Goal: Entertainment & Leisure: Consume media (video, audio)

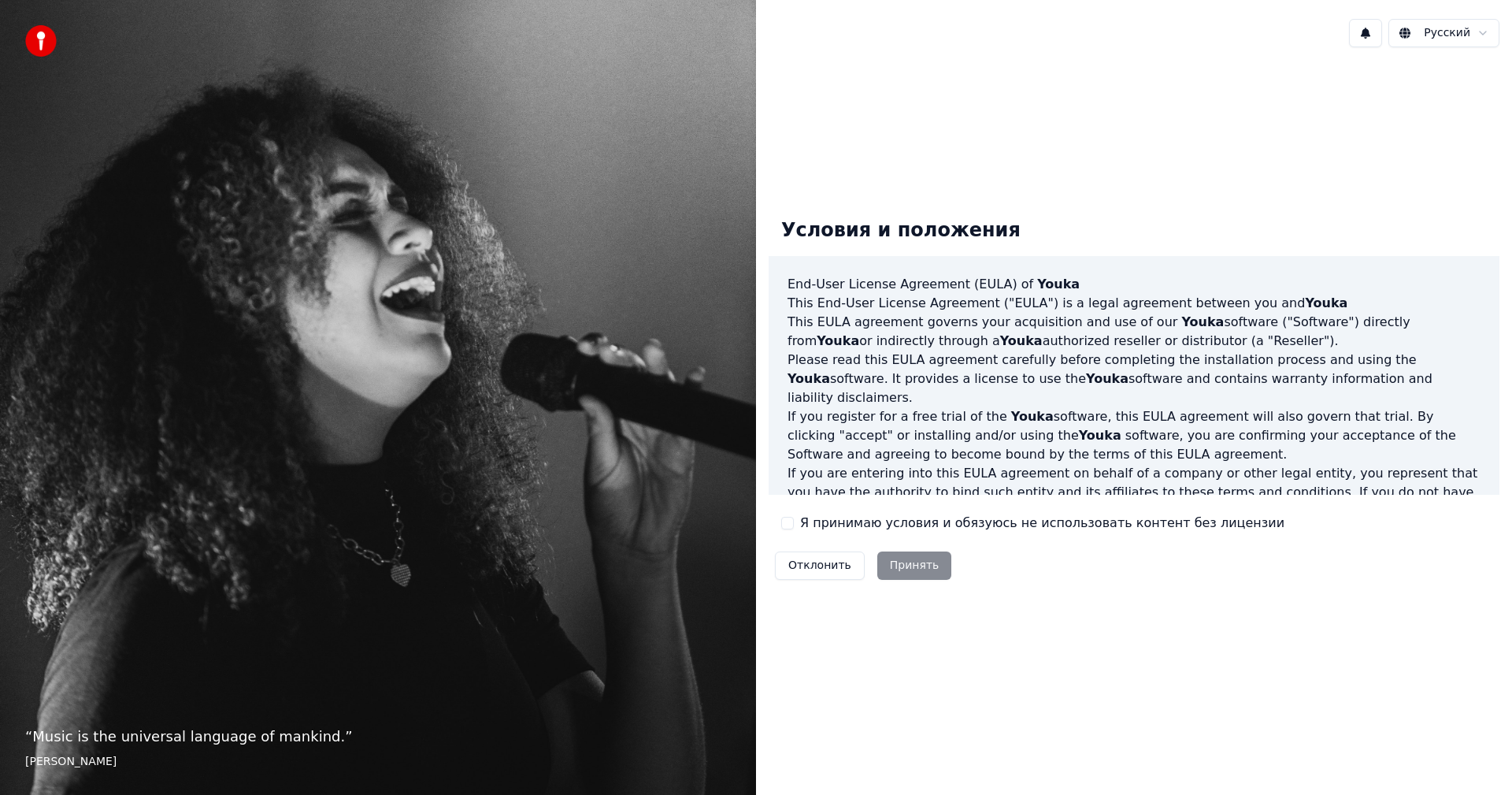
click at [860, 525] on label "Я принимаю условия и обязуюсь не использовать контент без лицензии" at bounding box center [1042, 523] width 484 height 19
click at [794, 525] on button "Я принимаю условия и обязуюсь не использовать контент без лицензии" at bounding box center [787, 522] width 12 height 12
click at [891, 556] on button "Принять" at bounding box center [914, 566] width 75 height 28
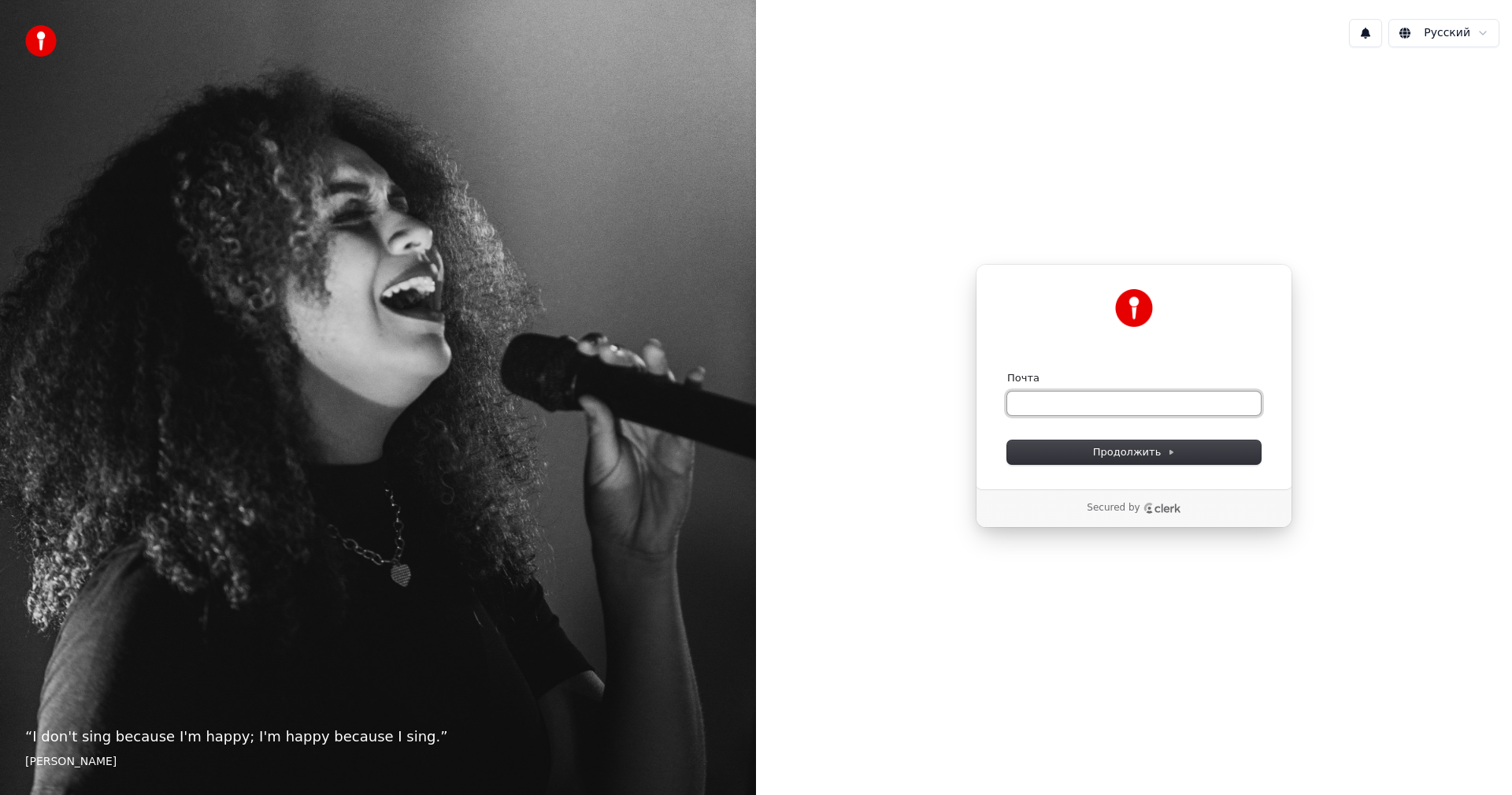
click at [1066, 404] on input "Почта" at bounding box center [1134, 403] width 254 height 24
click at [1118, 452] on span "Продолжить" at bounding box center [1135, 451] width 83 height 14
type input "**********"
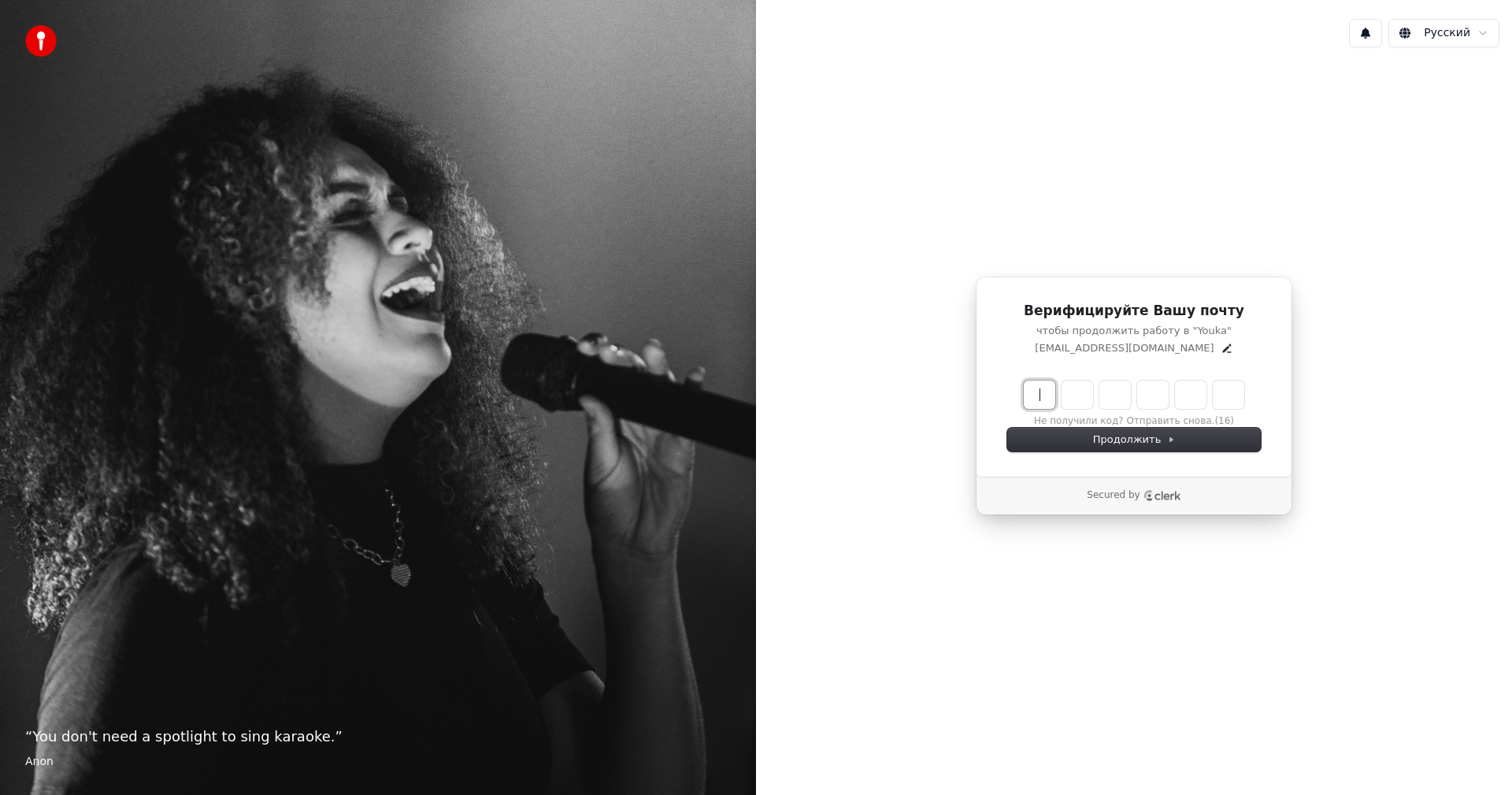
paste input "******"
type input "******"
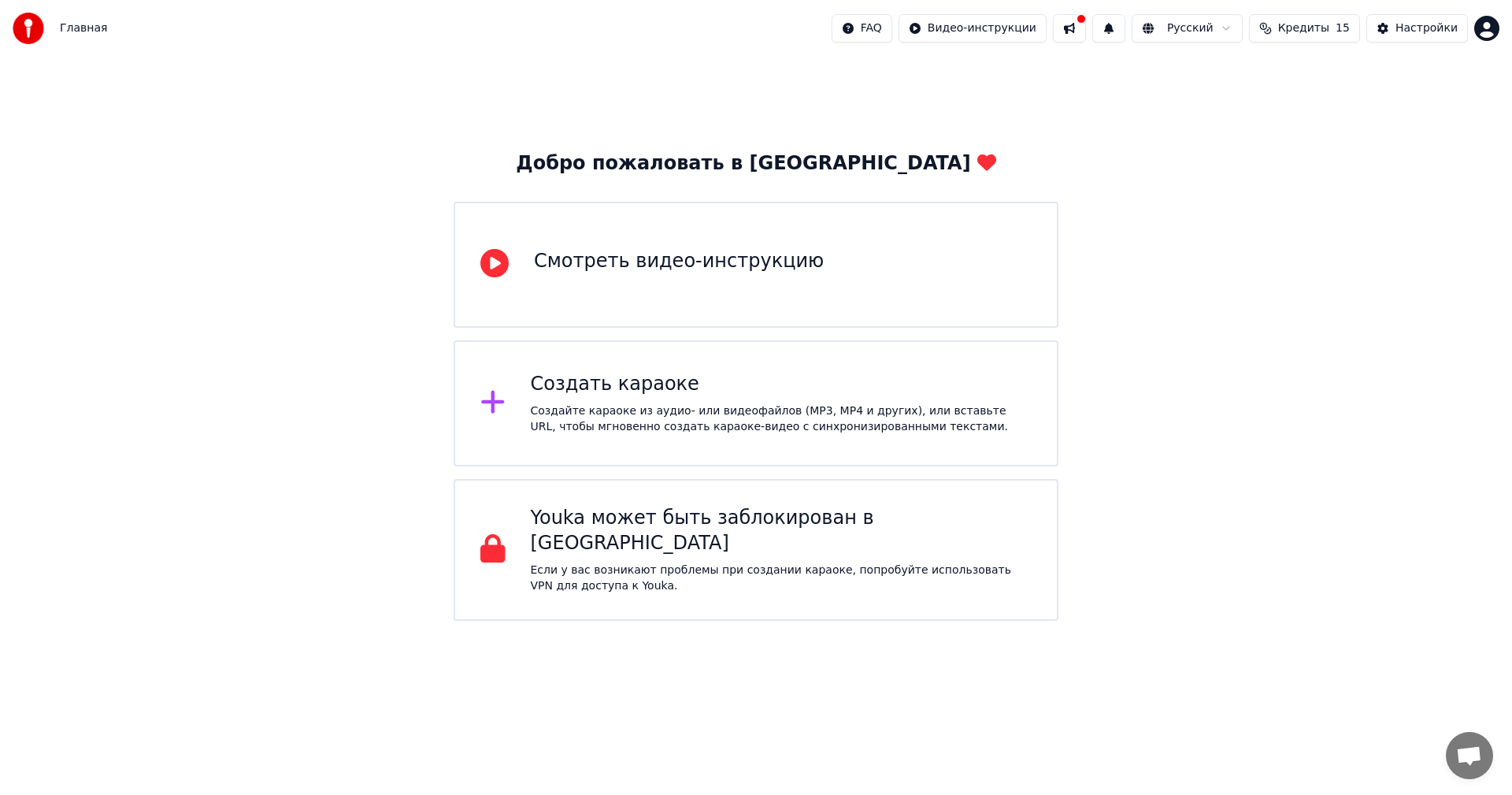
click at [735, 392] on div "Создать караоке" at bounding box center [781, 384] width 501 height 25
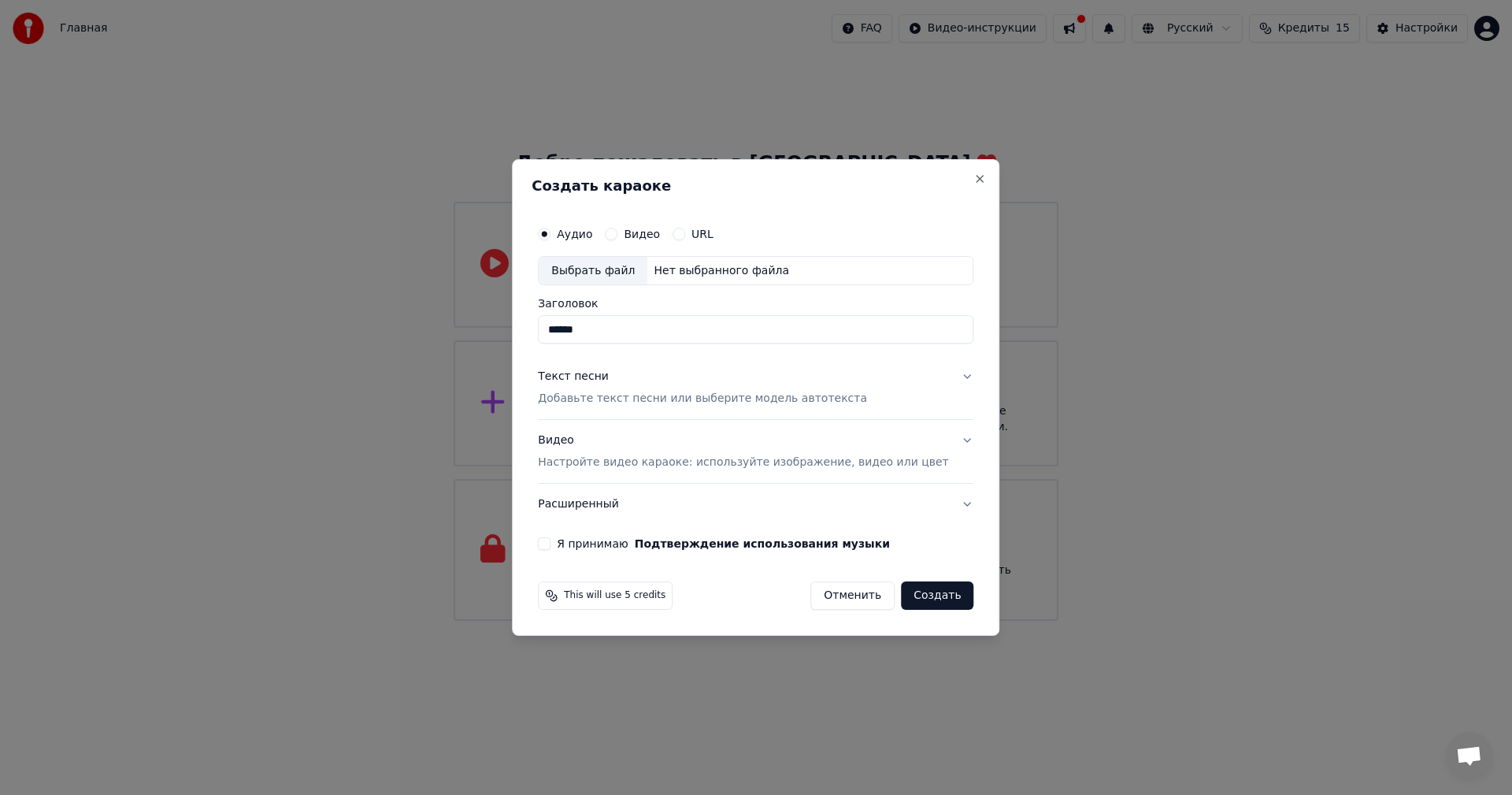
type input "******"
click at [709, 399] on p "Добавьте текст песни или выберите модель автотекста" at bounding box center [703, 399] width 330 height 16
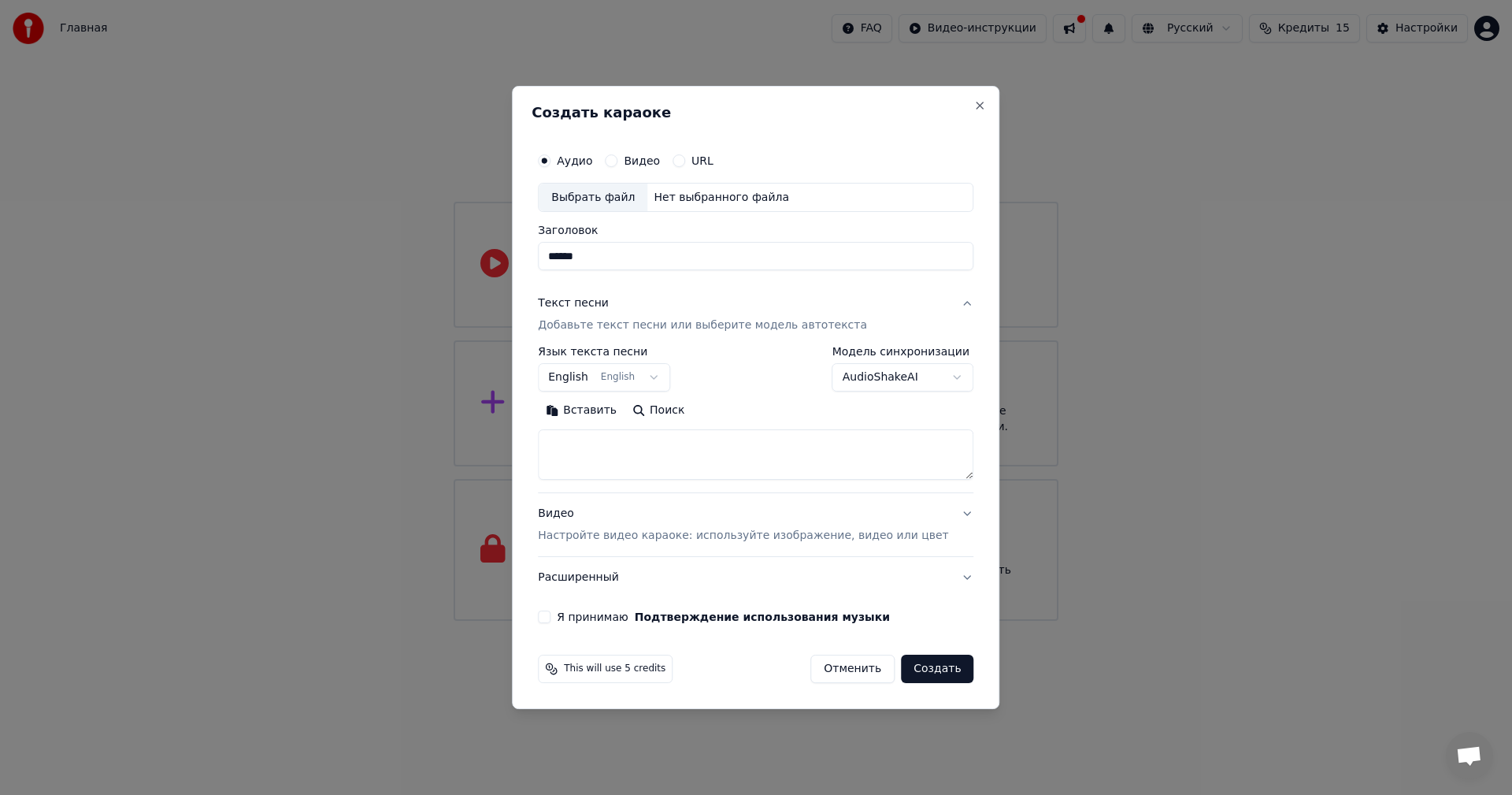
click at [630, 378] on button "English English" at bounding box center [604, 378] width 132 height 28
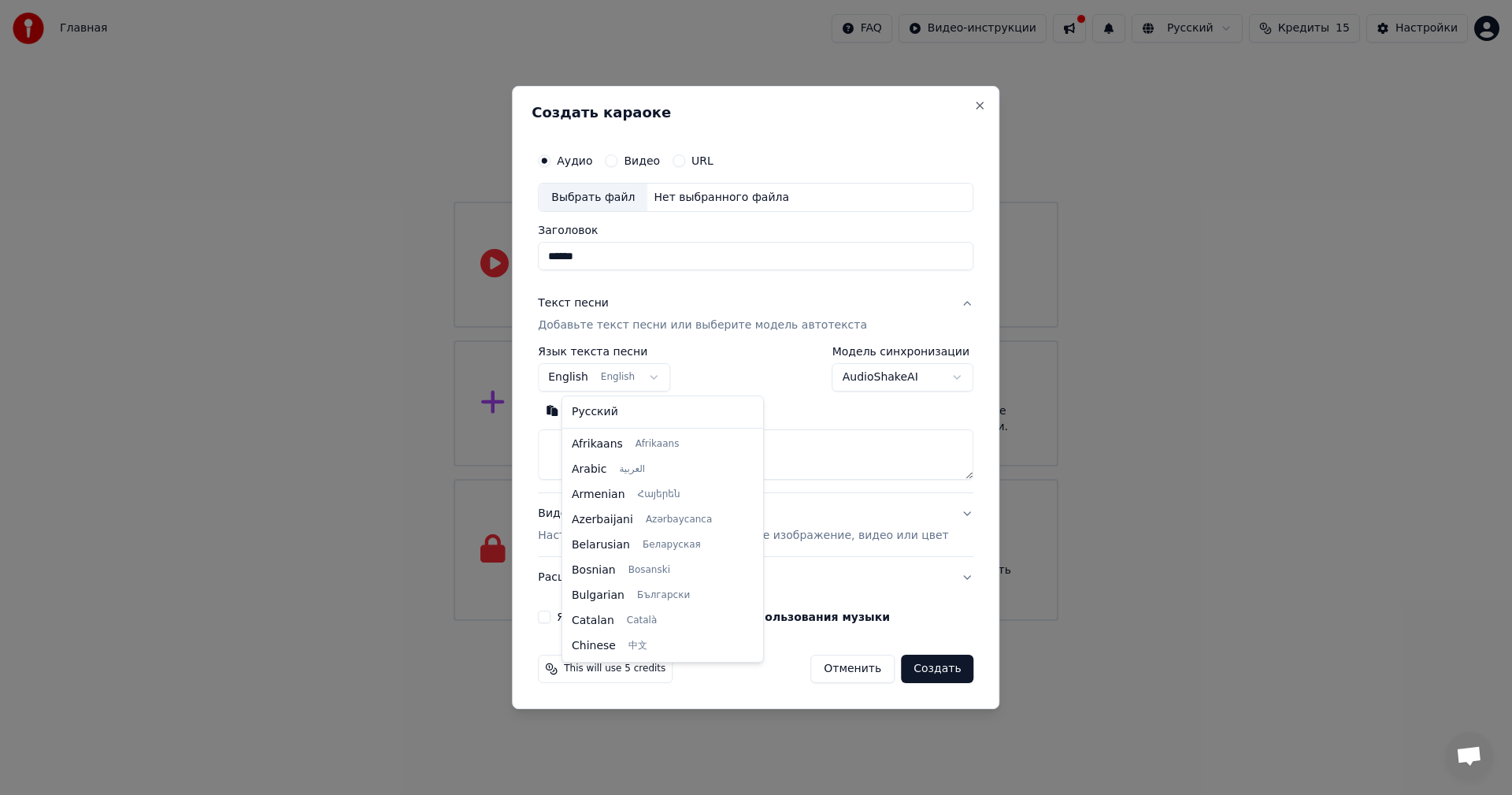
scroll to position [126, 0]
select select "**"
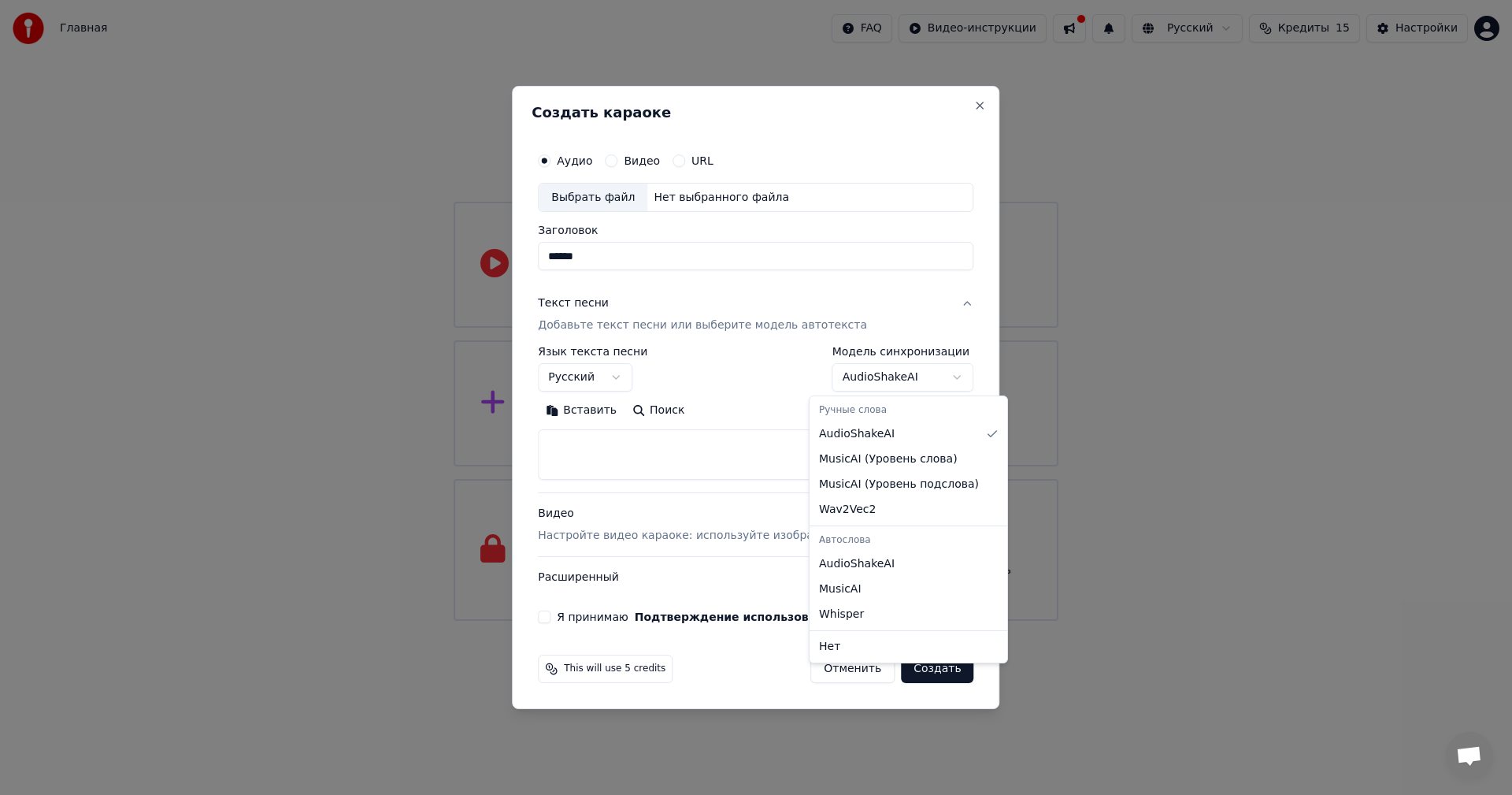
click at [884, 382] on body "Главная FAQ Видео-инструкции Русский Кредиты 15 Настройки Добро пожаловать в Yo…" at bounding box center [756, 310] width 1512 height 620
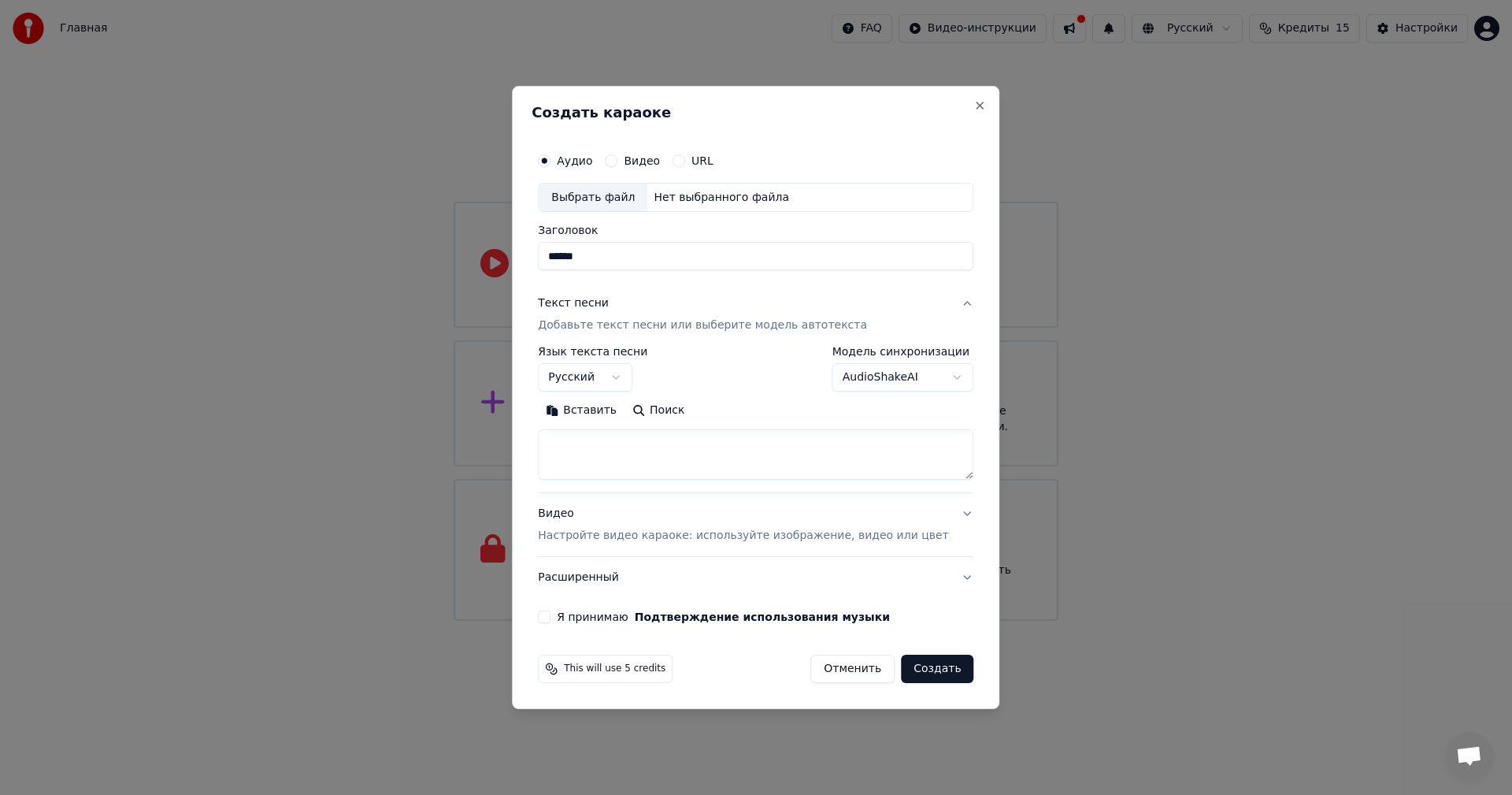
click at [896, 376] on body "Главная FAQ Видео-инструкции Русский Кредиты 15 Настройки Добро пожаловать в Yo…" at bounding box center [756, 310] width 1512 height 620
click at [686, 443] on textarea at bounding box center [756, 454] width 435 height 50
paste textarea "**********"
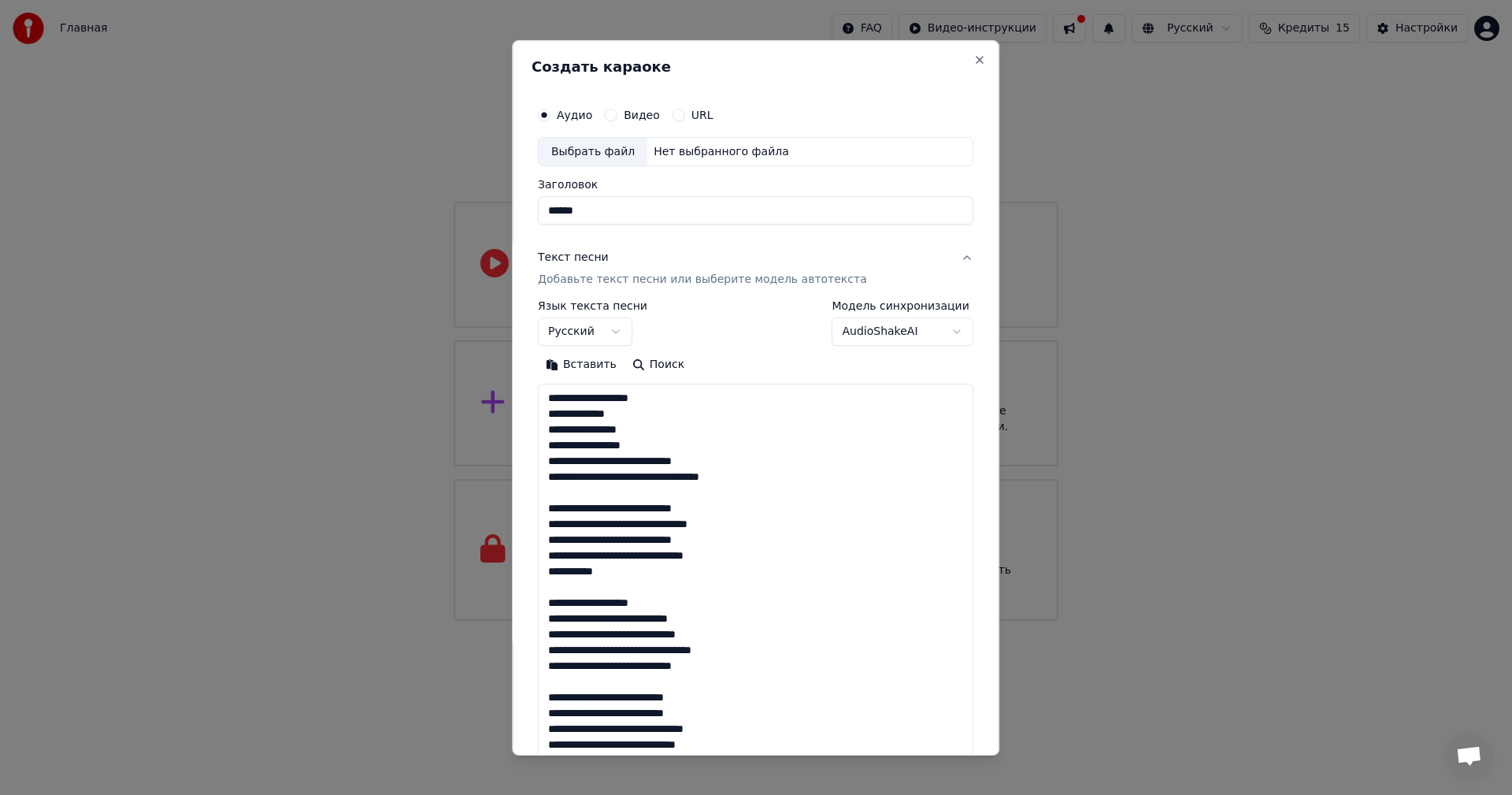
scroll to position [1453, 0]
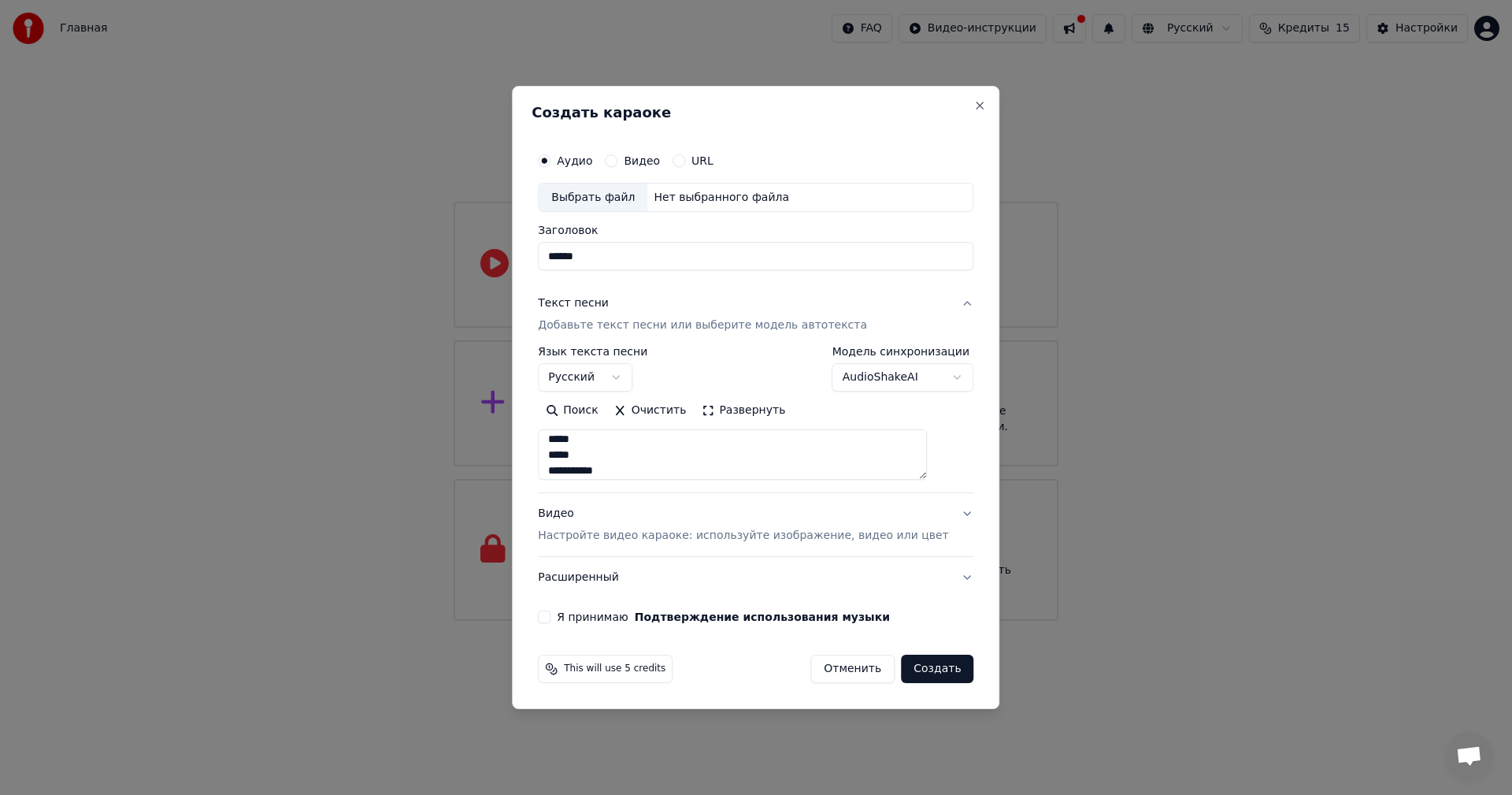
click at [746, 401] on button "Развернуть" at bounding box center [743, 411] width 99 height 25
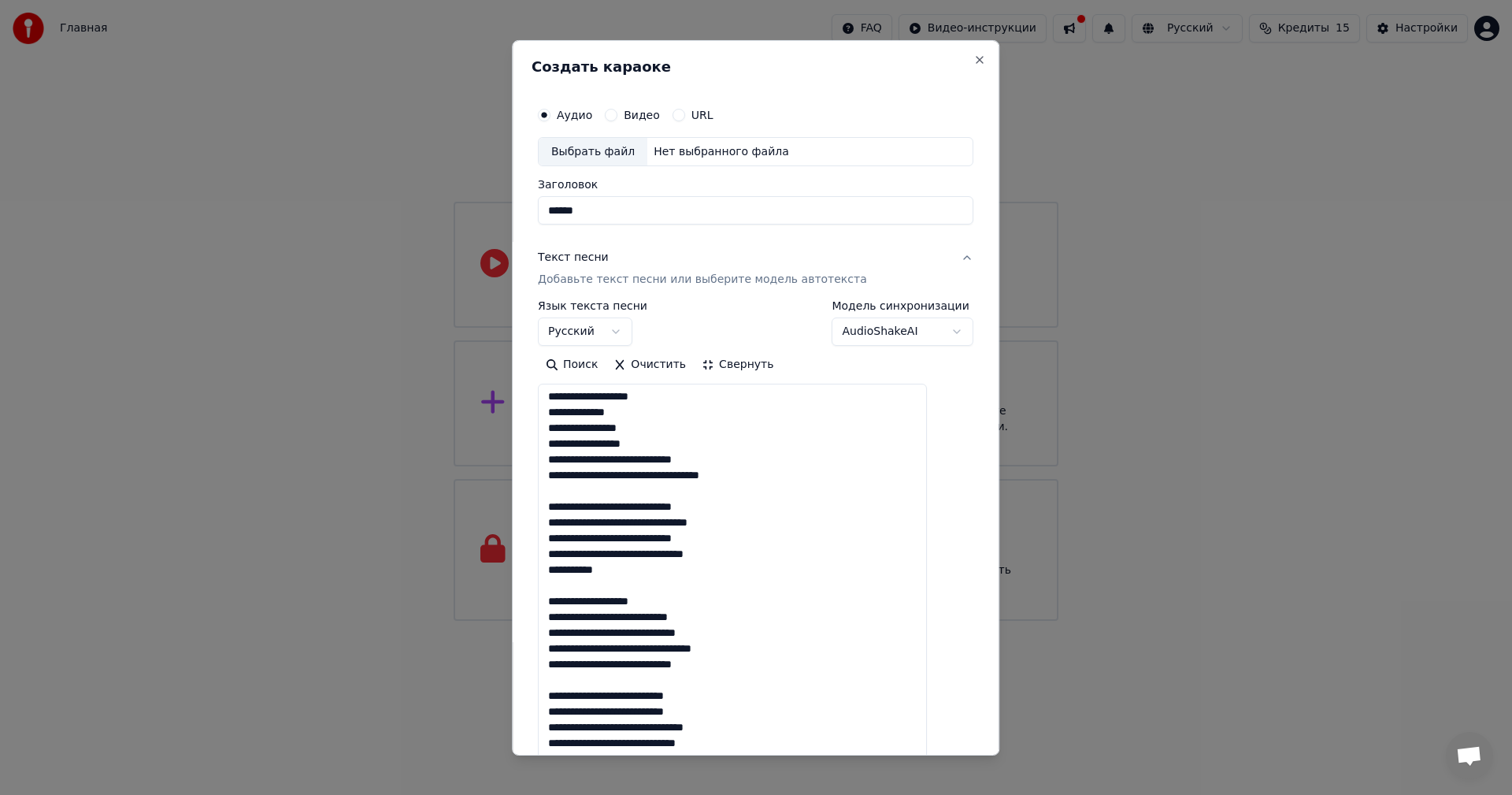
scroll to position [0, 0]
drag, startPoint x: 670, startPoint y: 397, endPoint x: 479, endPoint y: 395, distance: 191.0
click at [479, 395] on body "Главная FAQ Видео-инструкции Русский Кредиты 15 Настройки Добро пожаловать в Yo…" at bounding box center [756, 310] width 1512 height 620
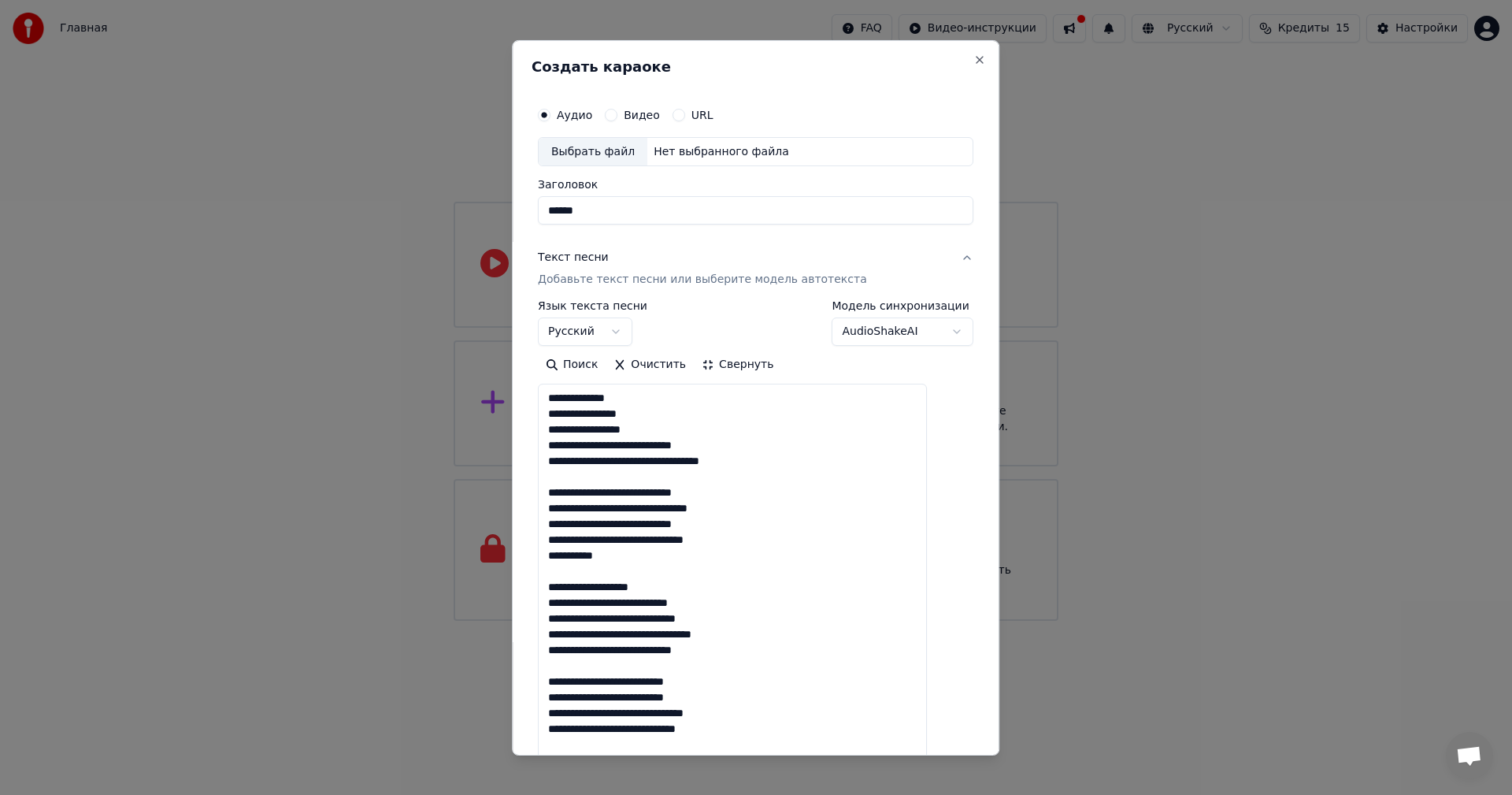
drag, startPoint x: 670, startPoint y: 434, endPoint x: 484, endPoint y: 433, distance: 186.0
click at [484, 433] on body "Главная FAQ Видео-инструкции Русский Кредиты 15 Настройки Добро пожаловать в Yo…" at bounding box center [756, 310] width 1512 height 620
drag, startPoint x: 656, startPoint y: 432, endPoint x: 539, endPoint y: 425, distance: 117.2
click at [539, 425] on div "**********" at bounding box center [756, 397] width 487 height 715
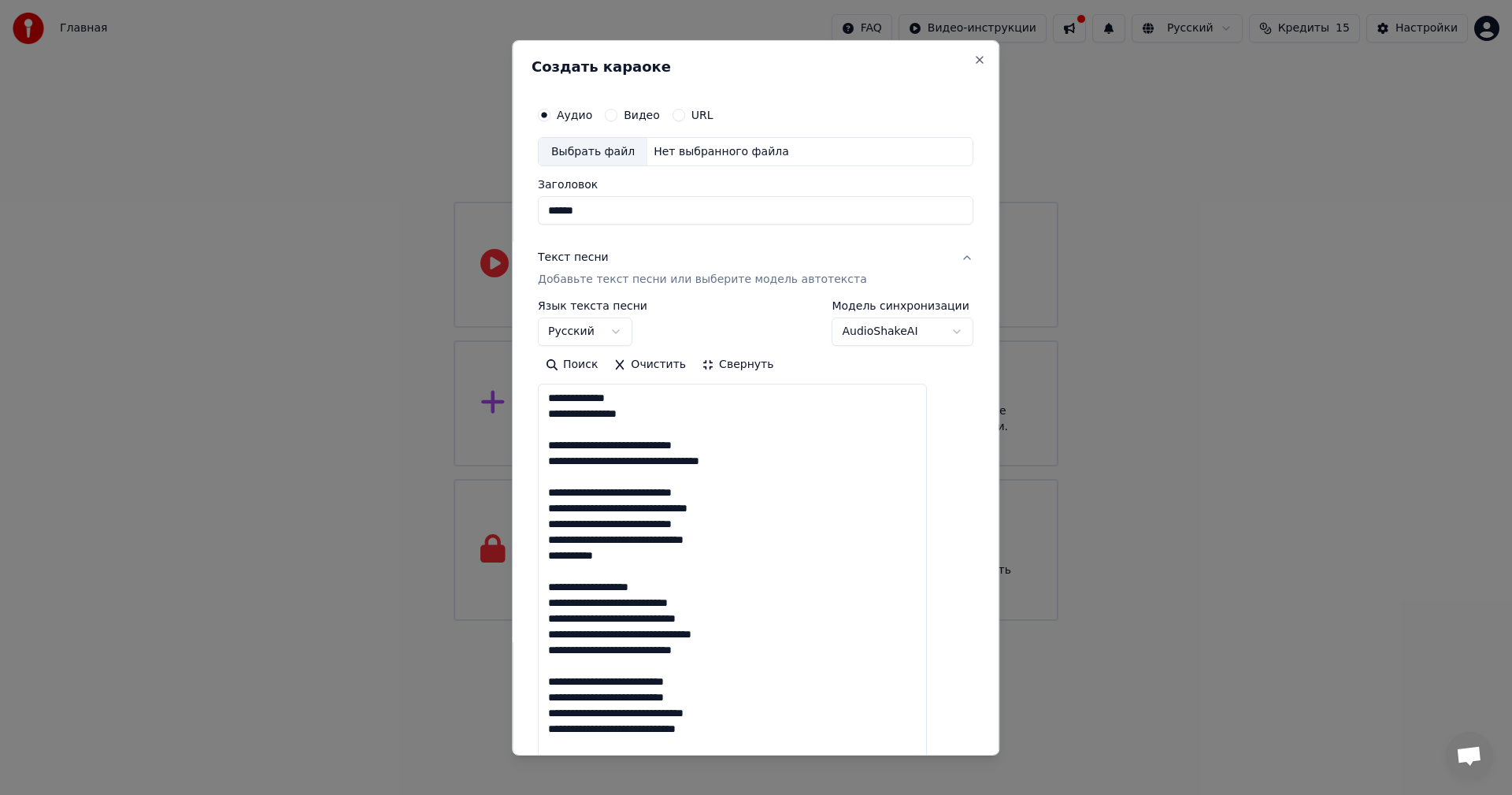
drag, startPoint x: 671, startPoint y: 591, endPoint x: 535, endPoint y: 591, distance: 136.0
click at [535, 591] on div "**********" at bounding box center [756, 397] width 487 height 715
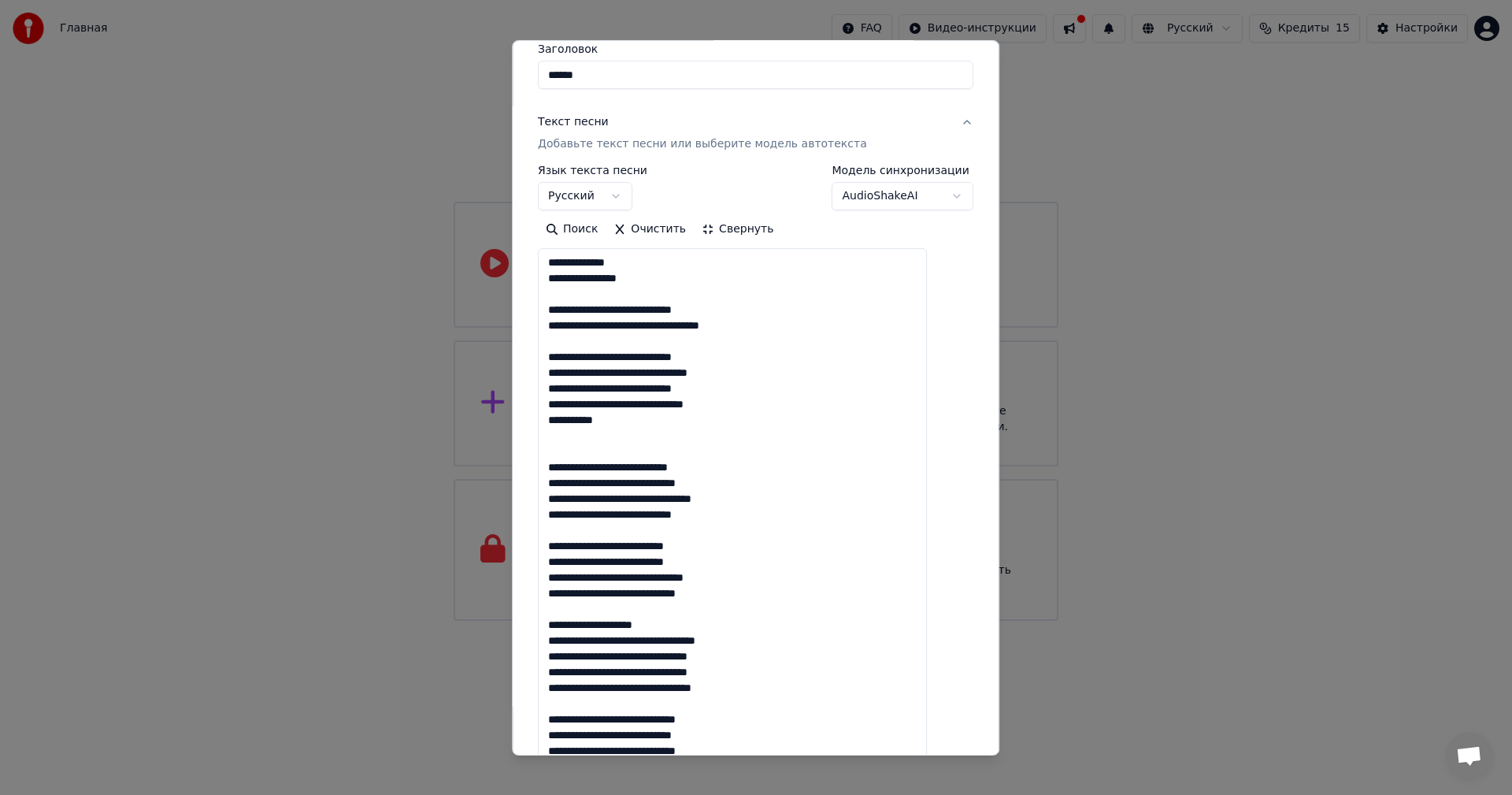
scroll to position [158, 0]
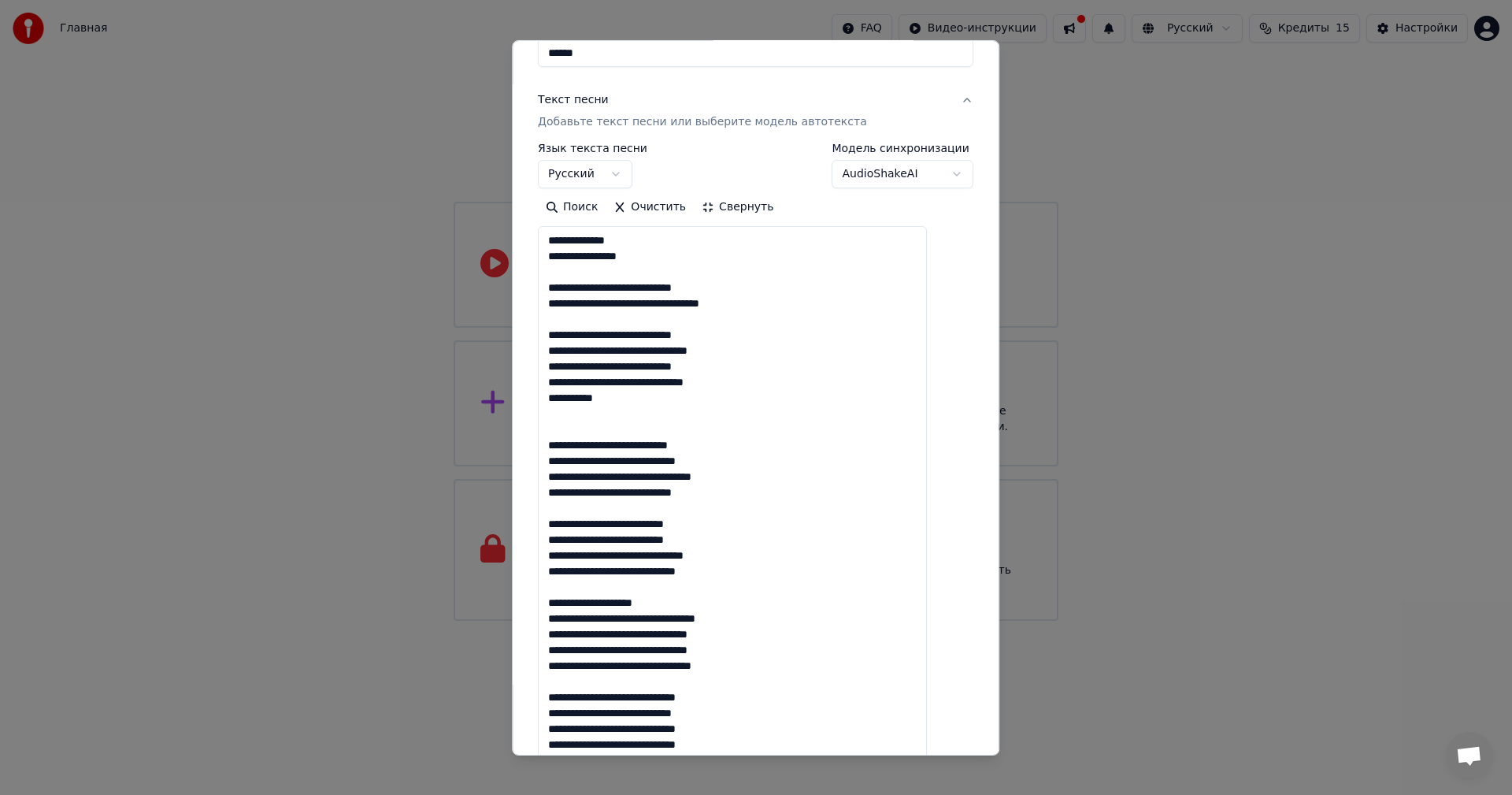
drag, startPoint x: 685, startPoint y: 604, endPoint x: 529, endPoint y: 599, distance: 156.1
click at [529, 599] on div "**********" at bounding box center [756, 397] width 487 height 715
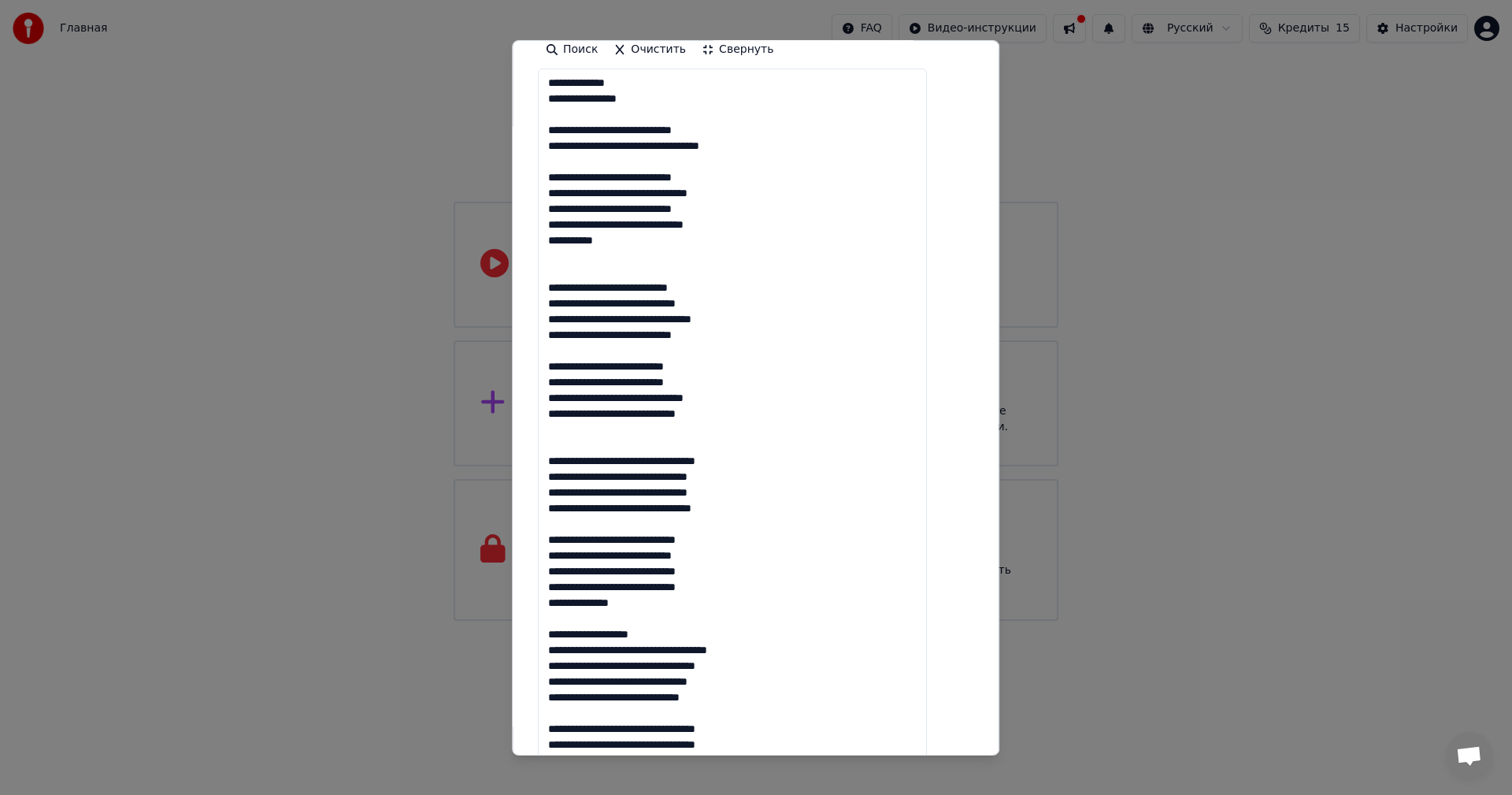
drag, startPoint x: 658, startPoint y: 636, endPoint x: 543, endPoint y: 634, distance: 115.0
click at [543, 634] on div "**********" at bounding box center [756, 397] width 487 height 715
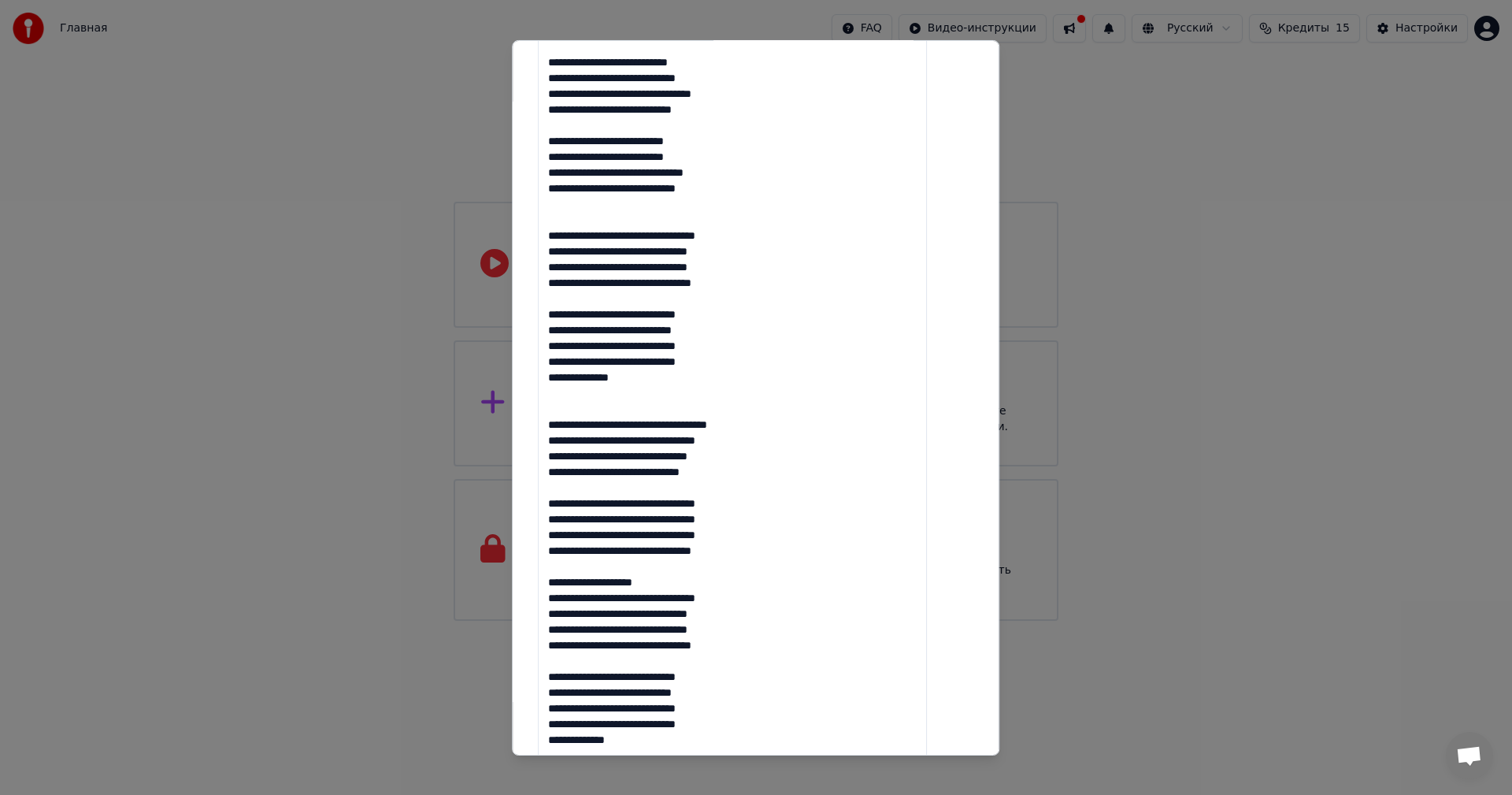
scroll to position [551, 0]
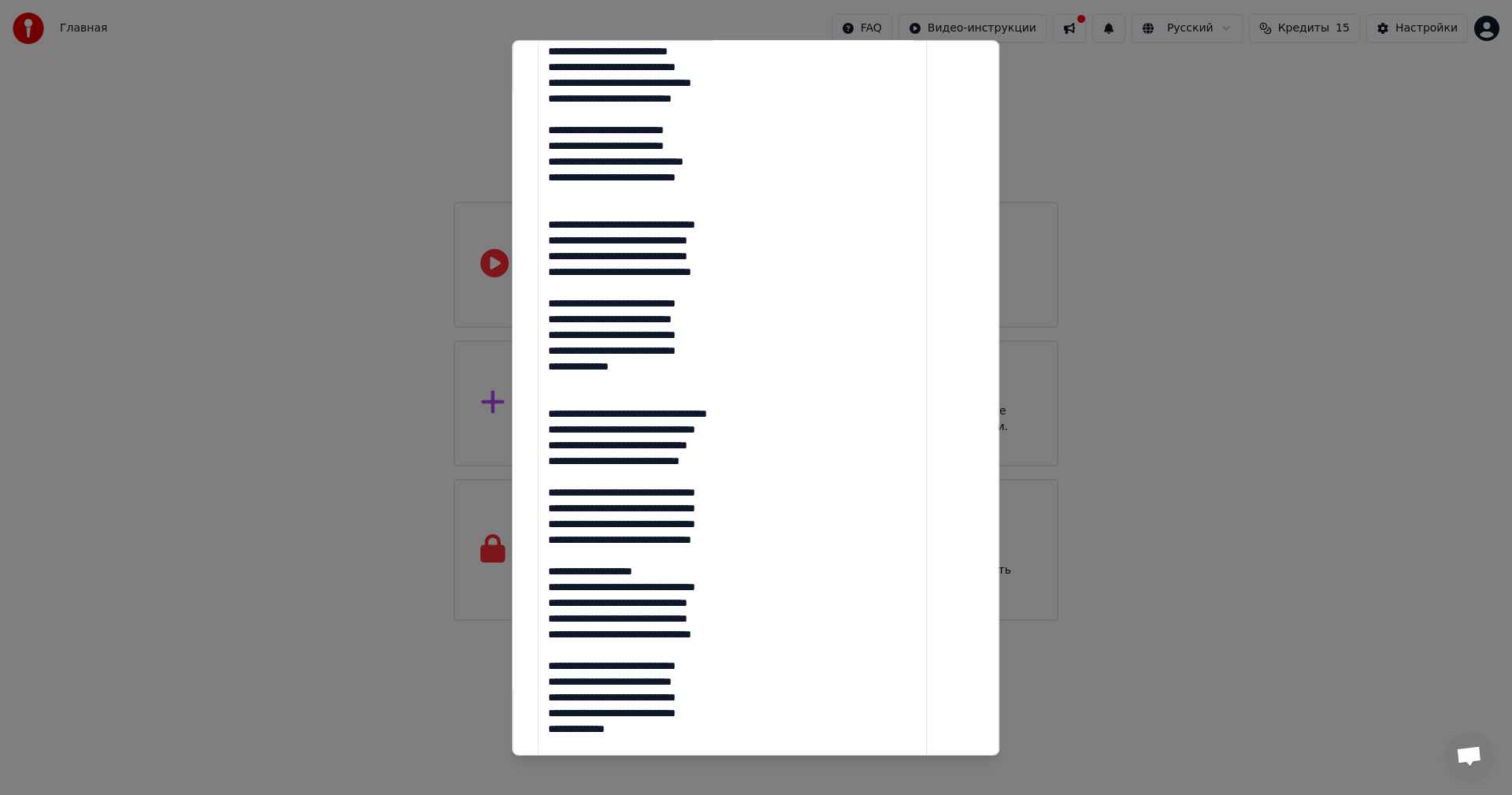
drag, startPoint x: 676, startPoint y: 569, endPoint x: 491, endPoint y: 572, distance: 185.0
click at [491, 572] on body "Главная FAQ Видео-инструкции Русский Кредиты 15 Настройки Добро пожаловать в Yo…" at bounding box center [756, 310] width 1512 height 620
click at [676, 567] on textarea at bounding box center [733, 585] width 389 height 1508
drag, startPoint x: 687, startPoint y: 567, endPoint x: 560, endPoint y: 577, distance: 127.4
click at [560, 577] on textarea at bounding box center [733, 585] width 389 height 1508
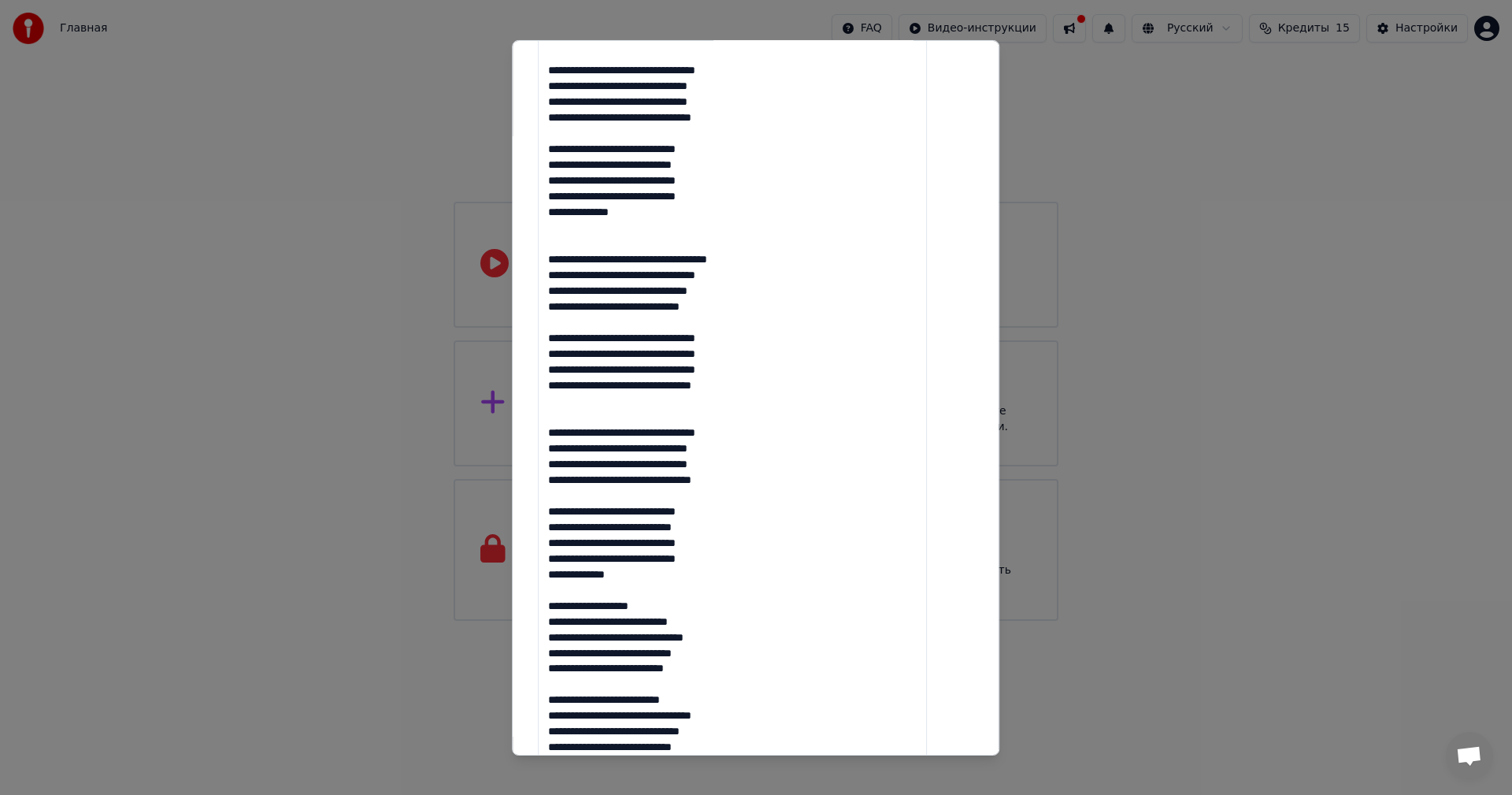
scroll to position [709, 0]
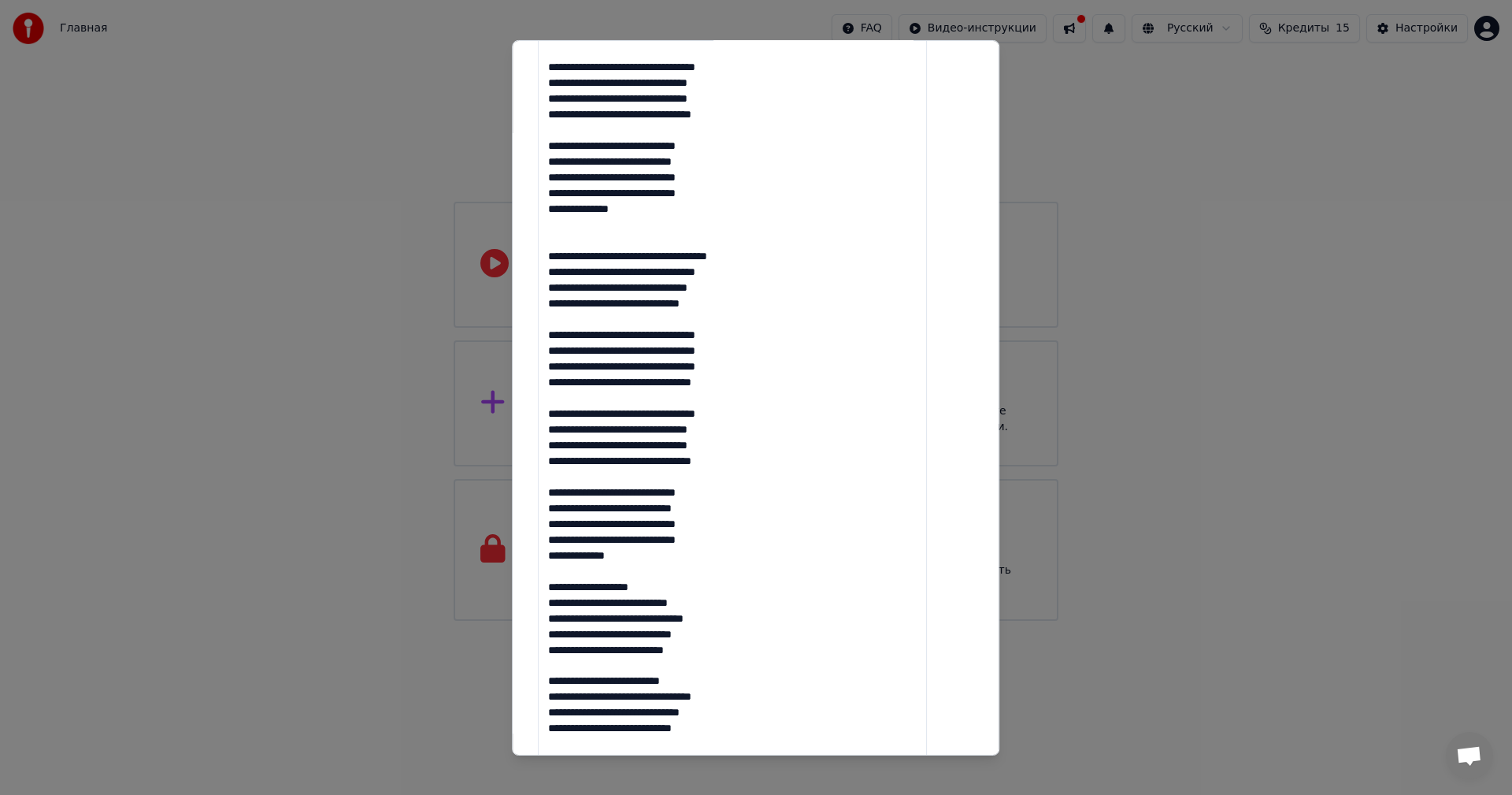
drag, startPoint x: 681, startPoint y: 591, endPoint x: 544, endPoint y: 595, distance: 137.1
click at [544, 595] on div "**********" at bounding box center [756, 397] width 487 height 715
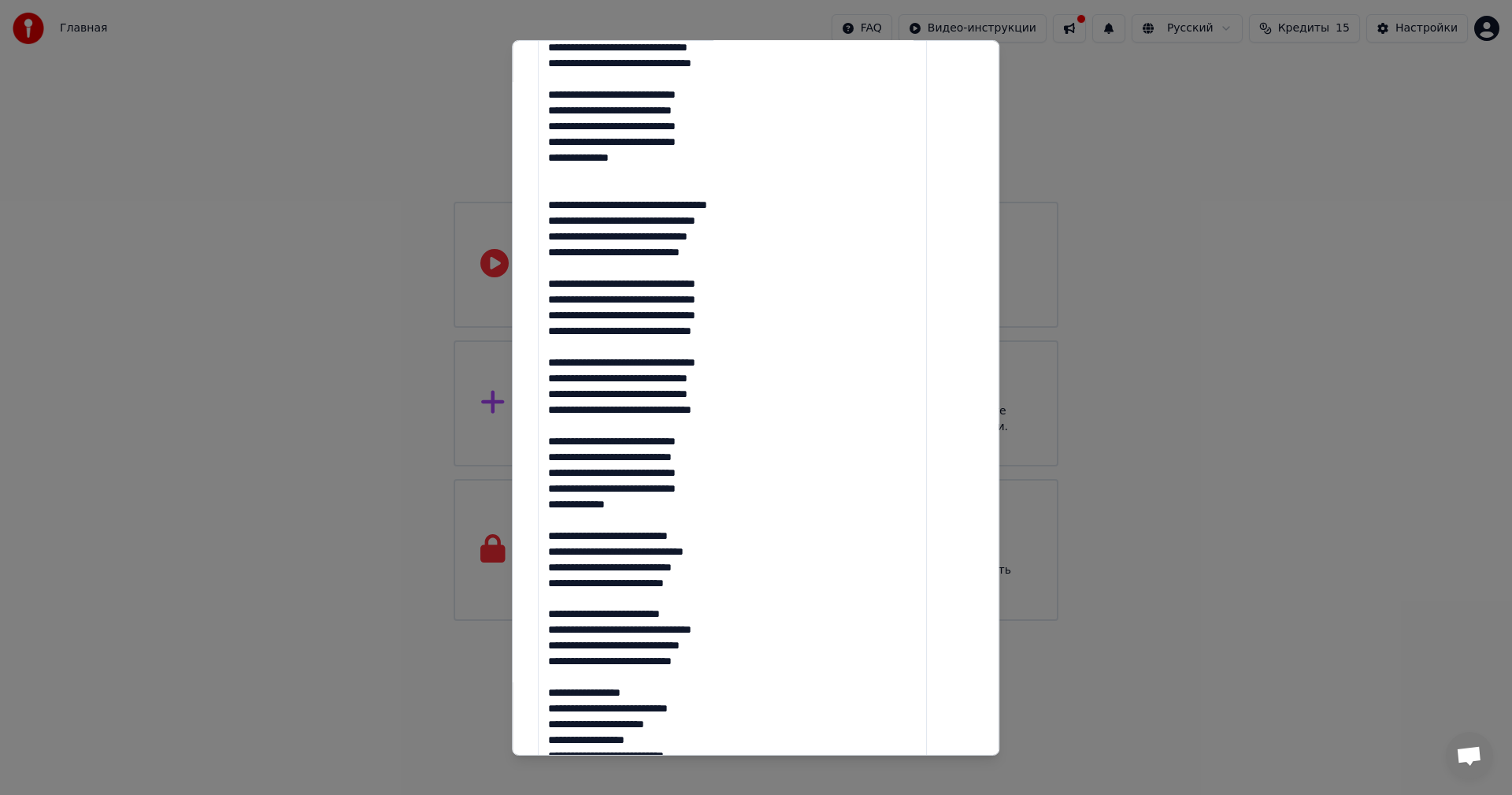
scroll to position [787, 0]
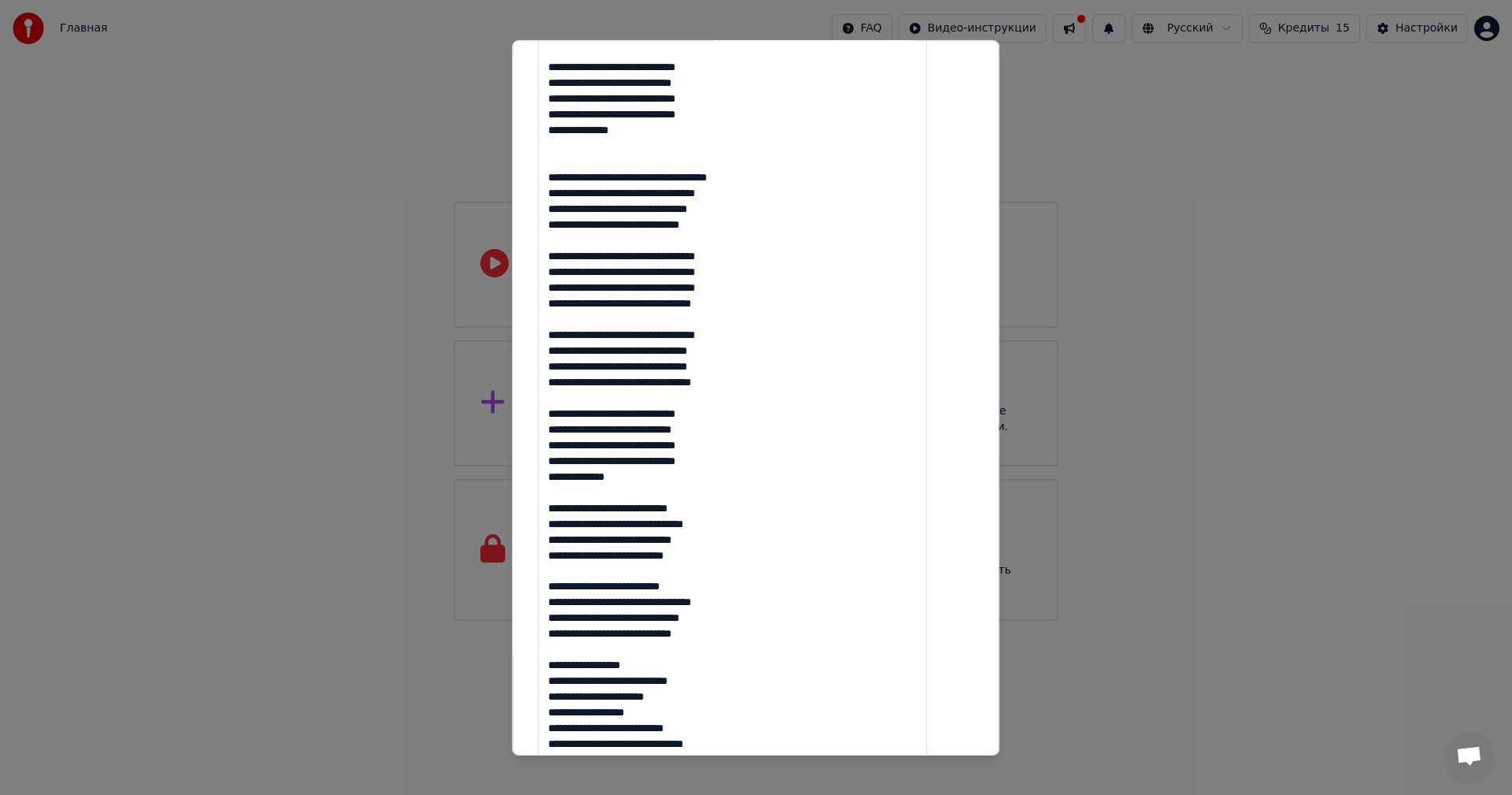
drag, startPoint x: 636, startPoint y: 669, endPoint x: 518, endPoint y: 675, distance: 118.2
click at [518, 620] on body "Главная FAQ Видео-инструкции Русский Кредиты 15 Настройки Добро пожаловать в Yo…" at bounding box center [756, 310] width 1512 height 620
click at [641, 657] on textarea at bounding box center [733, 349] width 389 height 1508
drag, startPoint x: 663, startPoint y: 664, endPoint x: 567, endPoint y: 668, distance: 96.1
click at [567, 668] on textarea at bounding box center [733, 349] width 389 height 1508
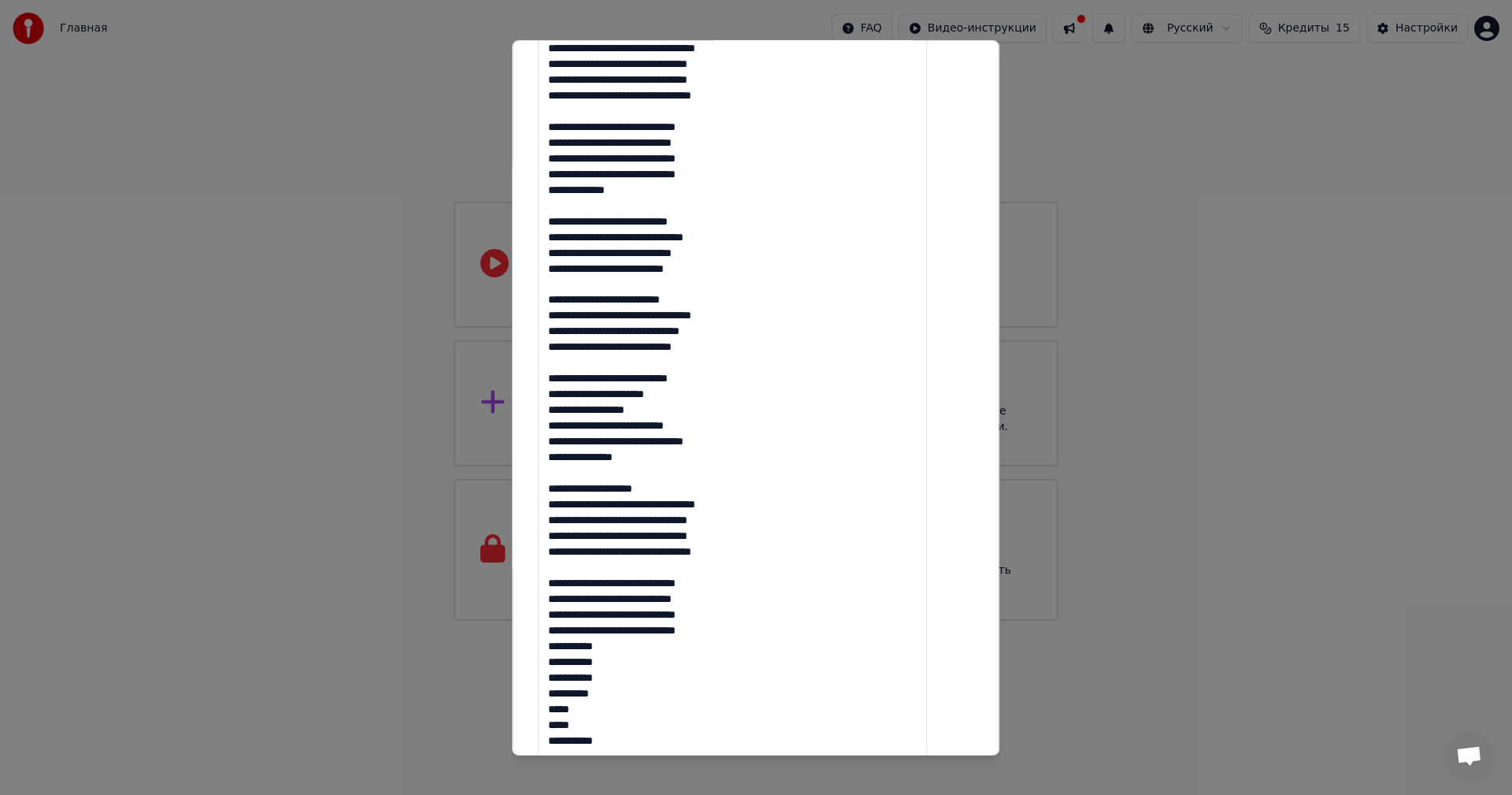
scroll to position [1103, 0]
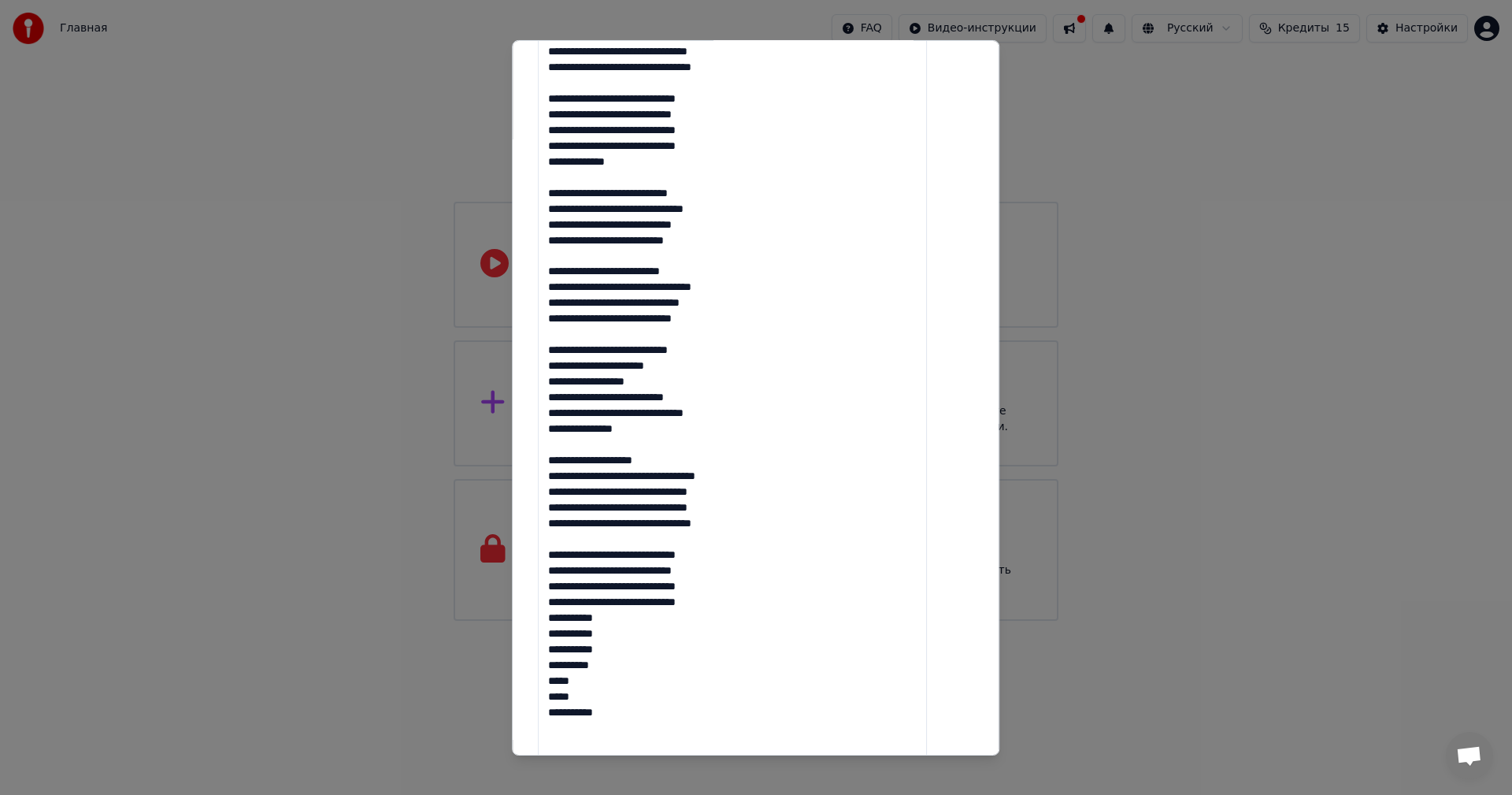
drag, startPoint x: 679, startPoint y: 467, endPoint x: 567, endPoint y: 463, distance: 112.1
click at [567, 463] on textarea at bounding box center [733, 34] width 389 height 1508
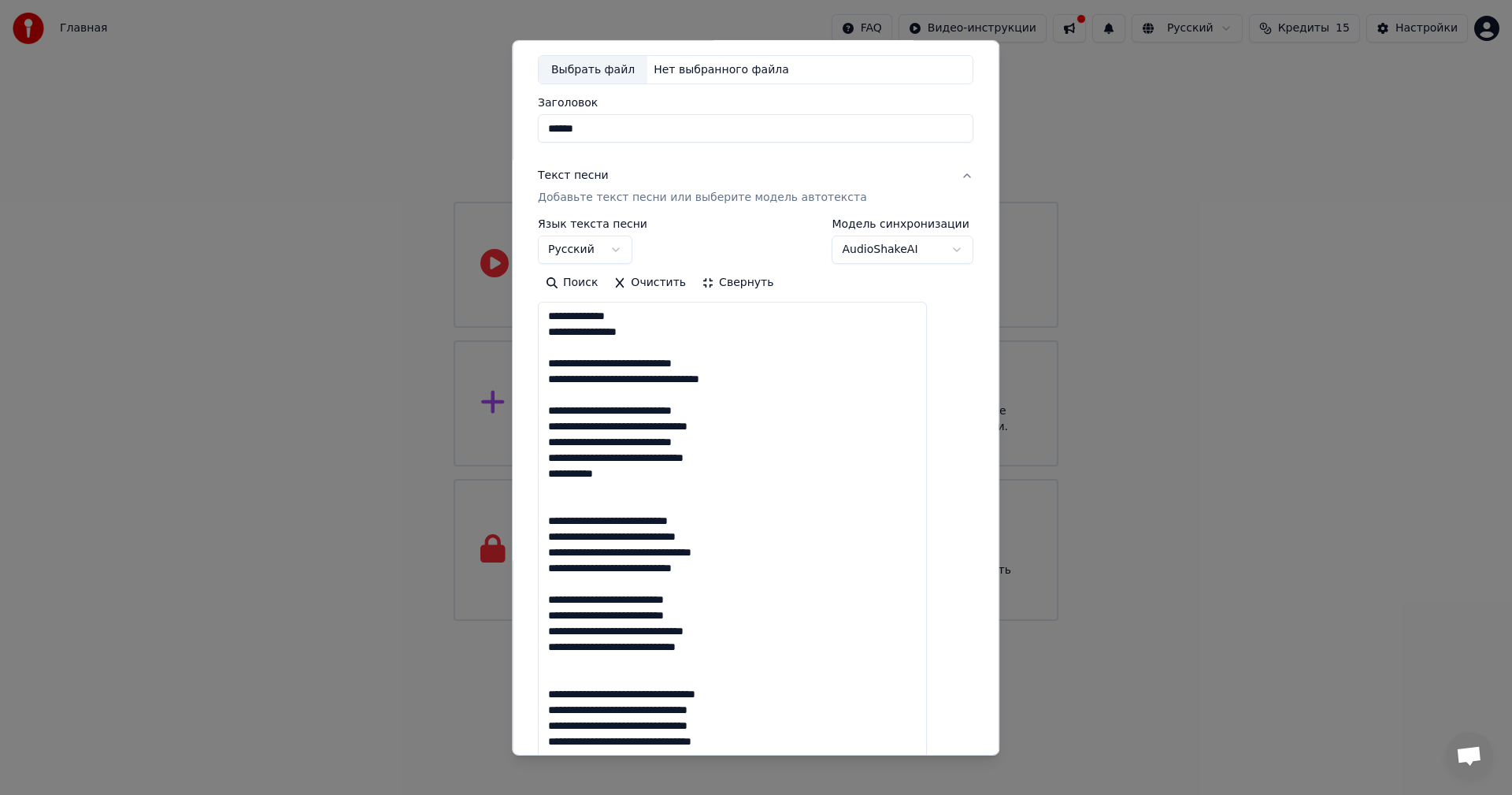
scroll to position [78, 0]
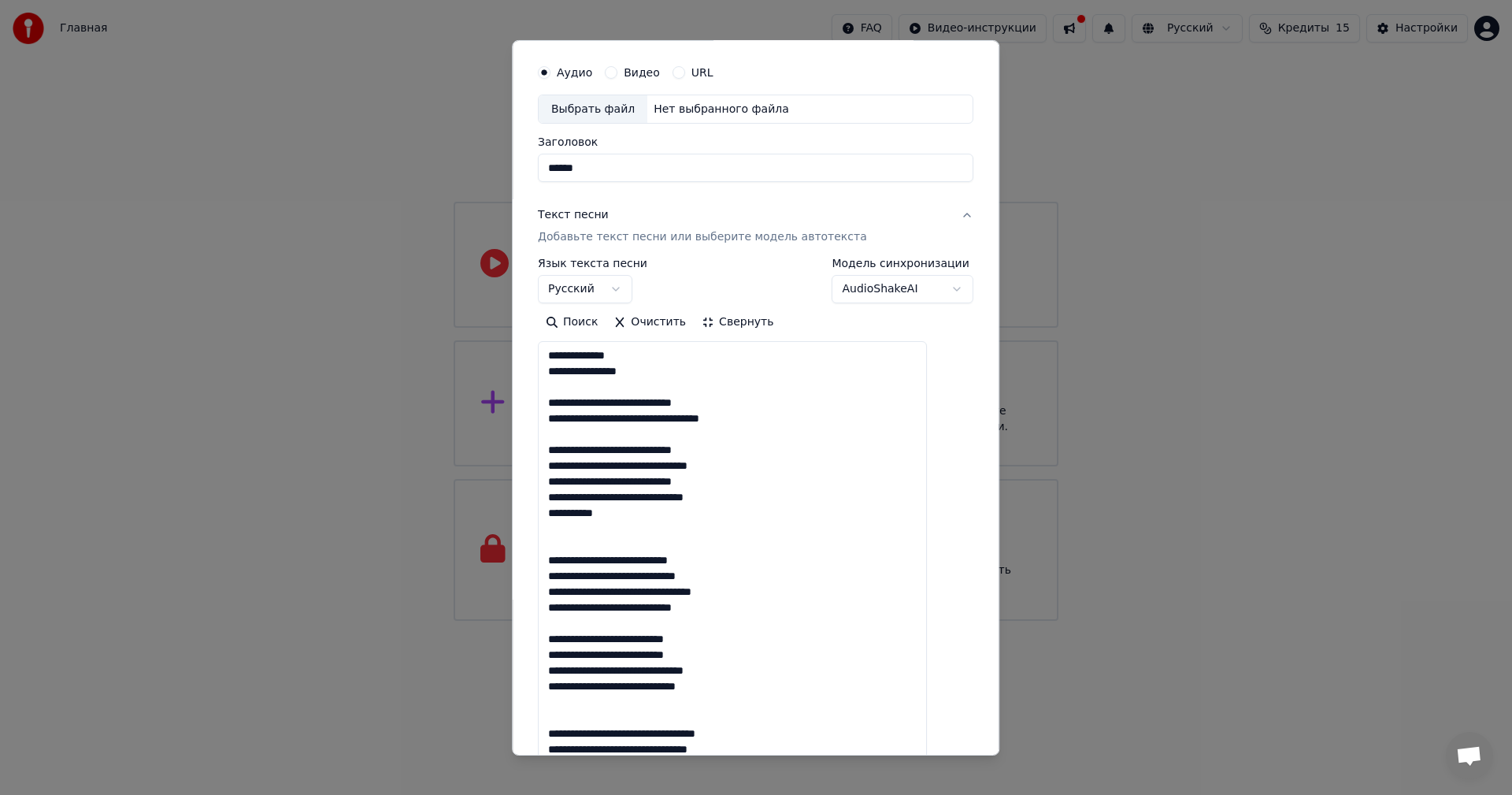
scroll to position [0, 0]
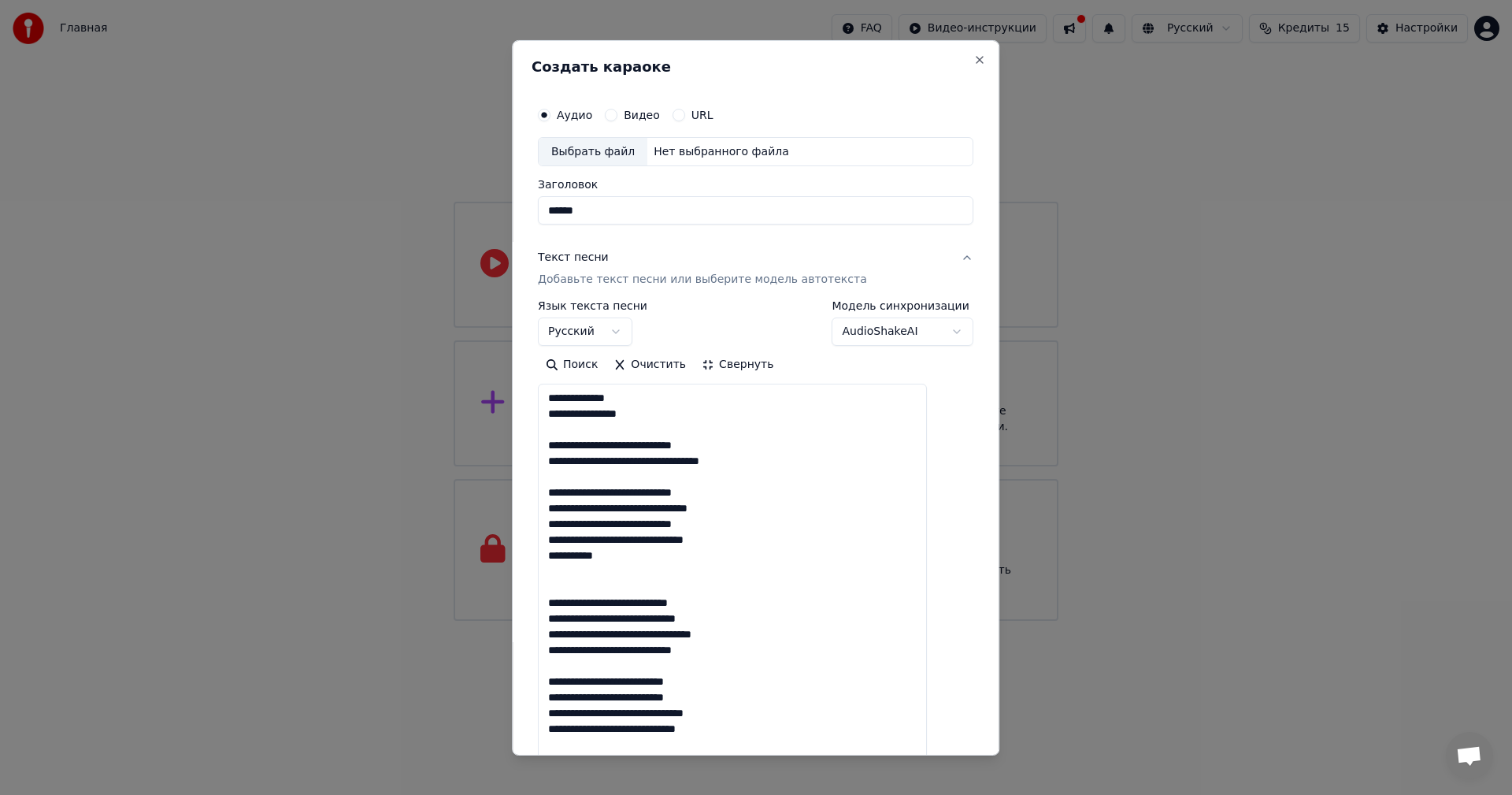
type textarea "**********"
click at [724, 364] on button "Свернуть" at bounding box center [738, 364] width 88 height 25
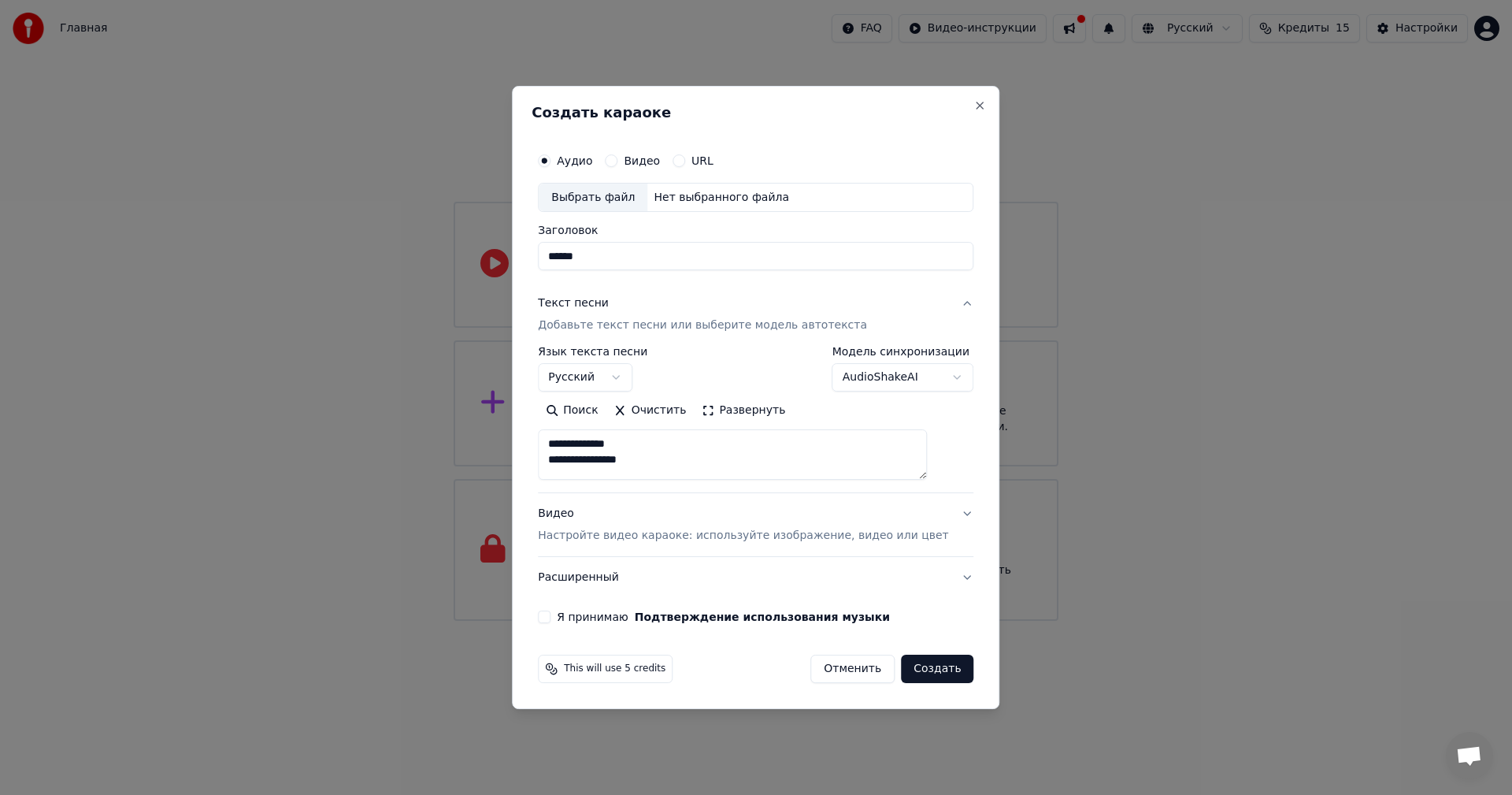
click at [551, 623] on button "Я принимаю Подтверждение использования музыки" at bounding box center [544, 616] width 12 height 12
click at [654, 529] on p "Настройте видео караоке: используйте изображение, видео или цвет" at bounding box center [743, 535] width 411 height 16
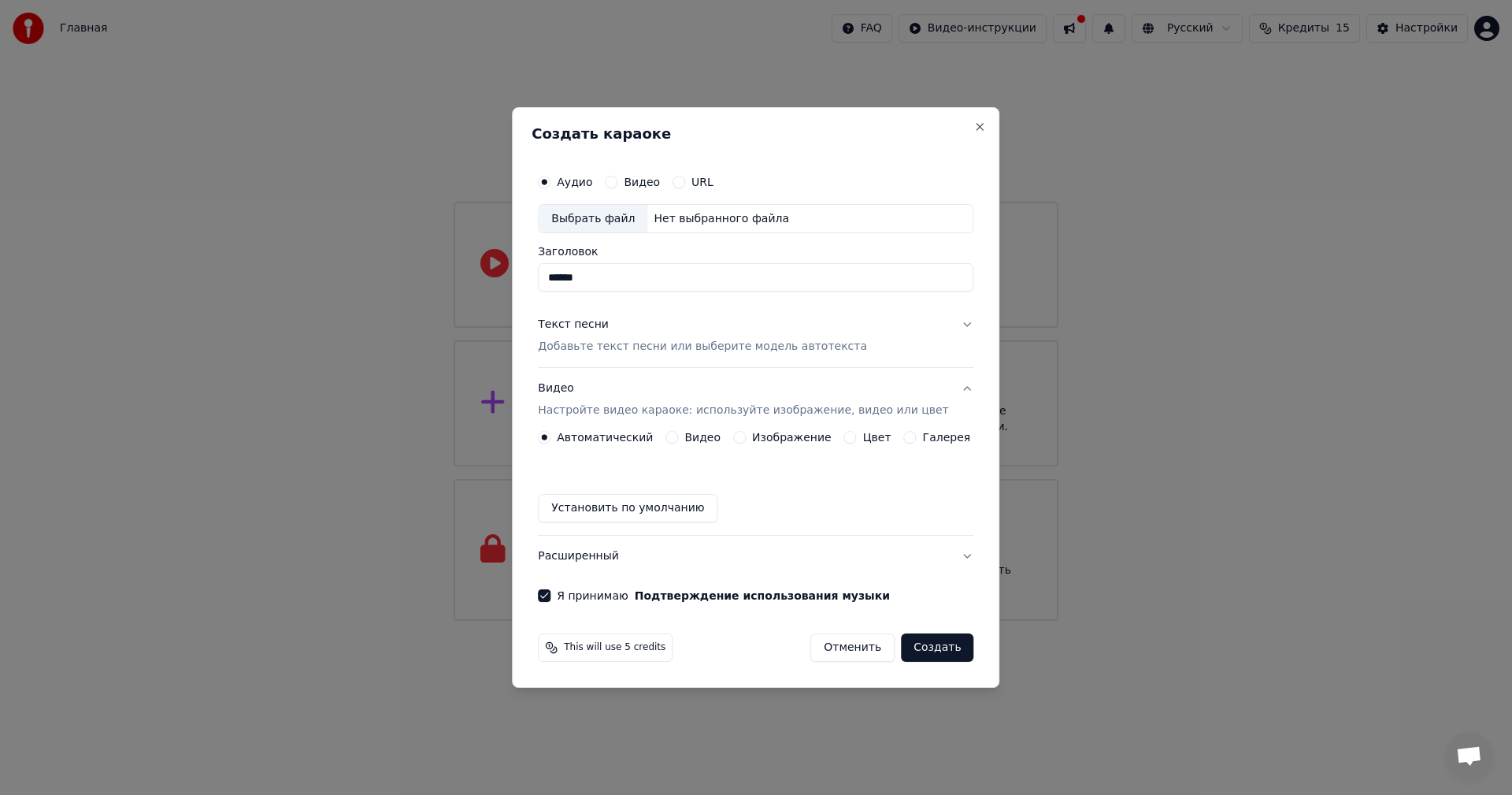
click at [858, 440] on div "Цвет" at bounding box center [868, 436] width 47 height 12
click at [852, 439] on button "Цвет" at bounding box center [850, 436] width 12 height 12
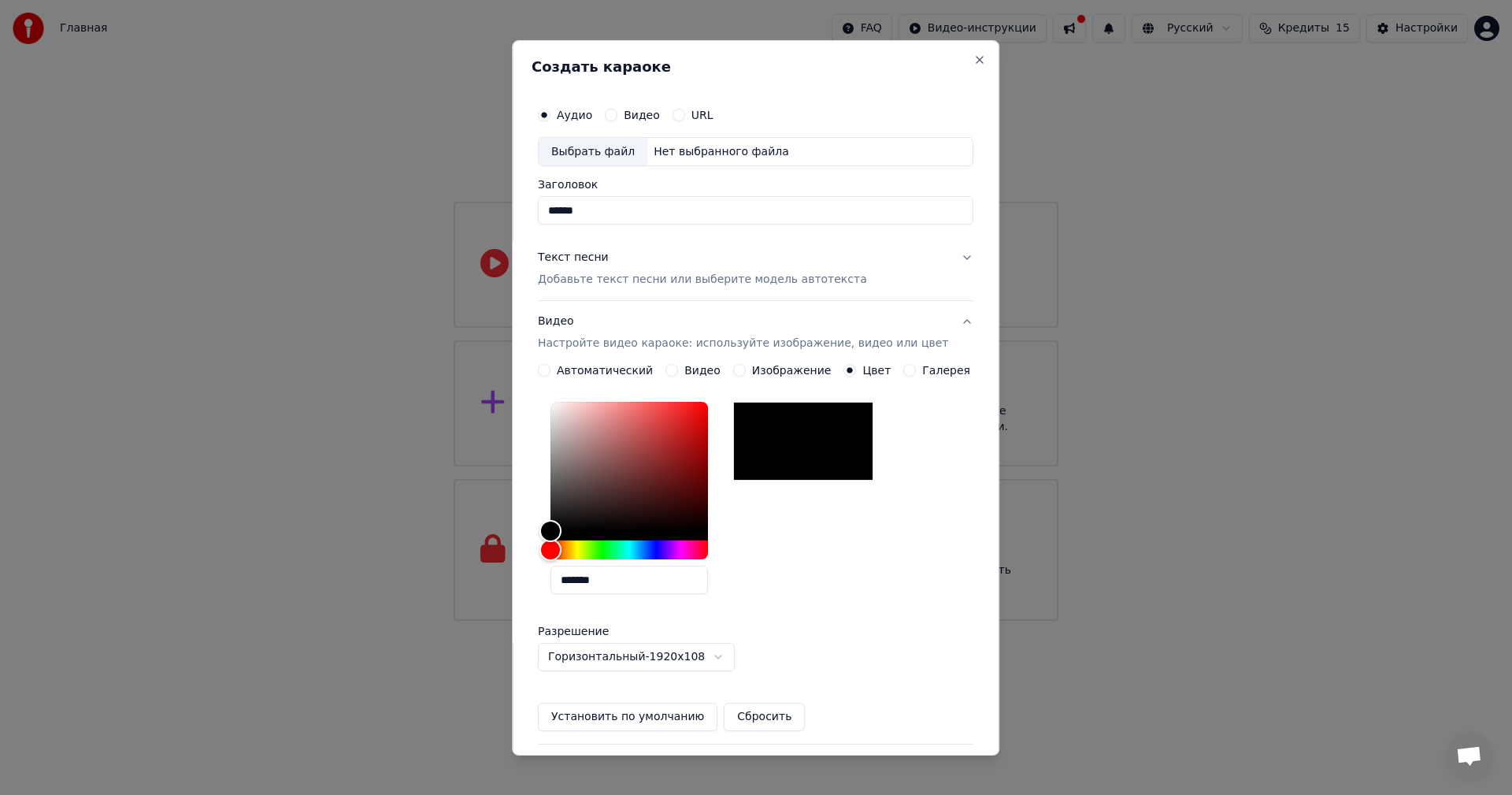
click at [551, 373] on button "Автоматический" at bounding box center [544, 369] width 12 height 12
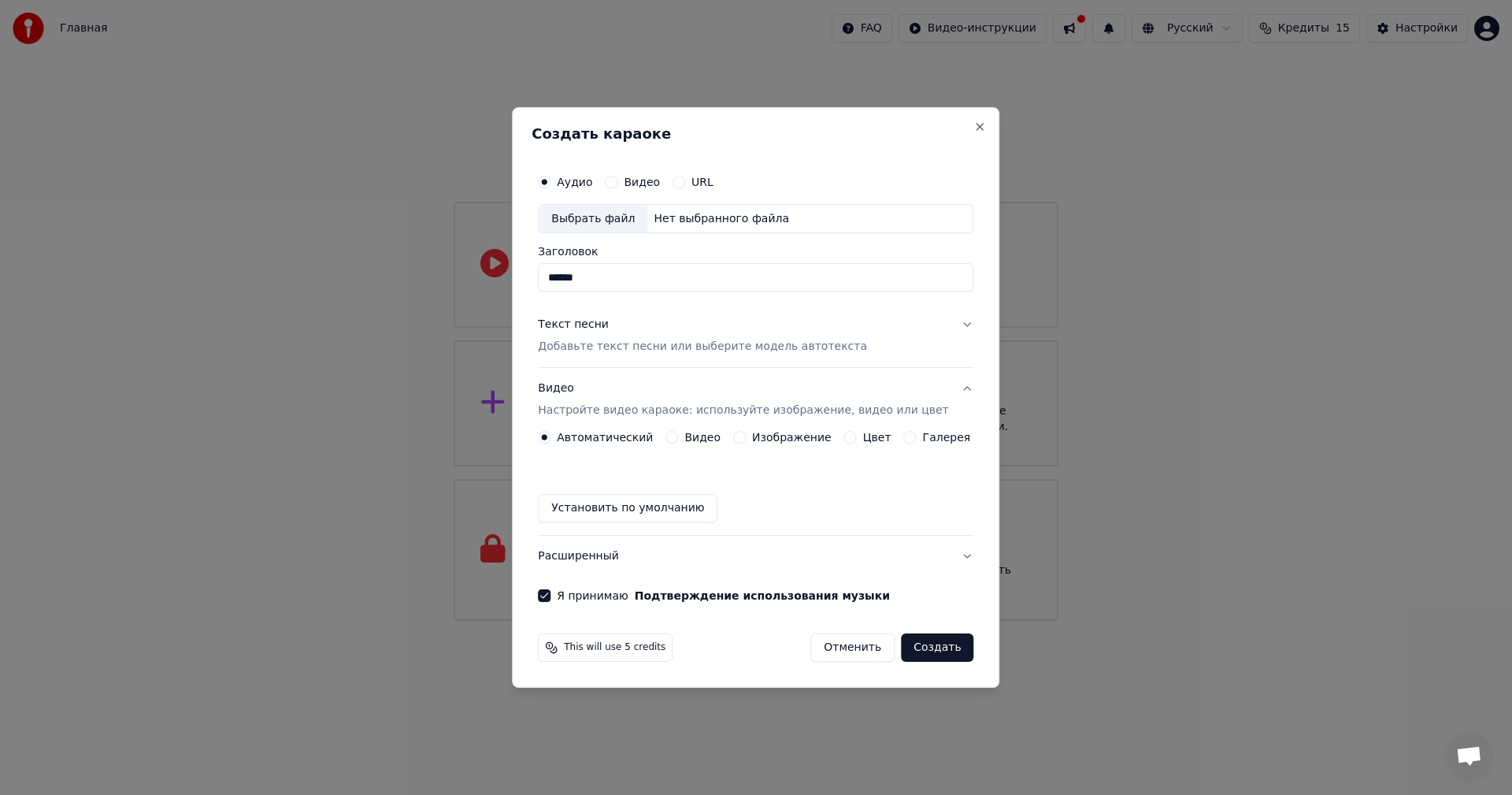
click at [637, 220] on div "Выбрать файл" at bounding box center [593, 219] width 109 height 28
type input "**********"
click at [924, 644] on button "Создать" at bounding box center [937, 648] width 73 height 28
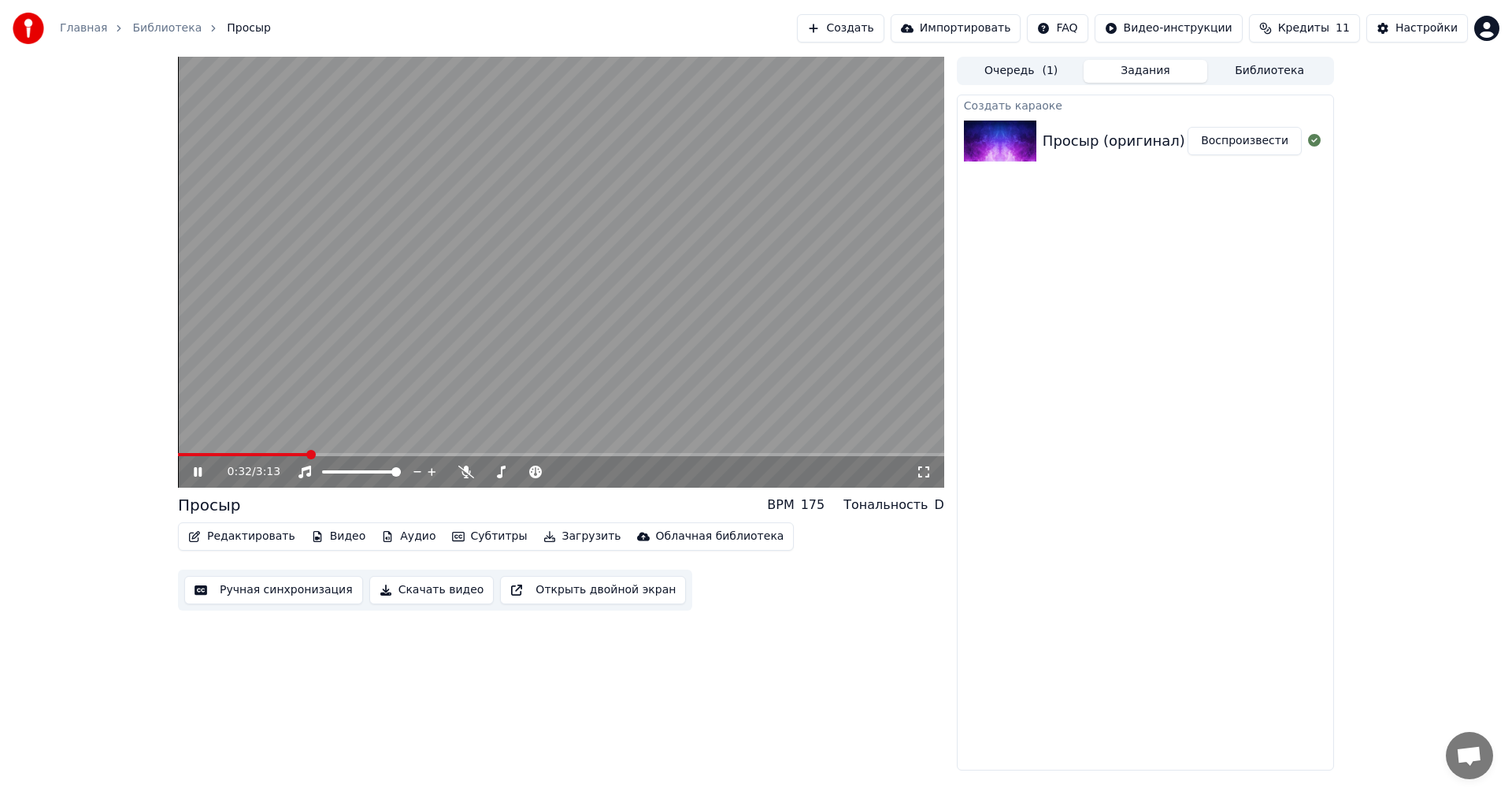
click at [202, 481] on div "0:32 / 3:13" at bounding box center [562, 471] width 767 height 31
click at [195, 478] on icon at bounding box center [209, 471] width 37 height 12
click at [552, 537] on button "Загрузить" at bounding box center [583, 535] width 91 height 22
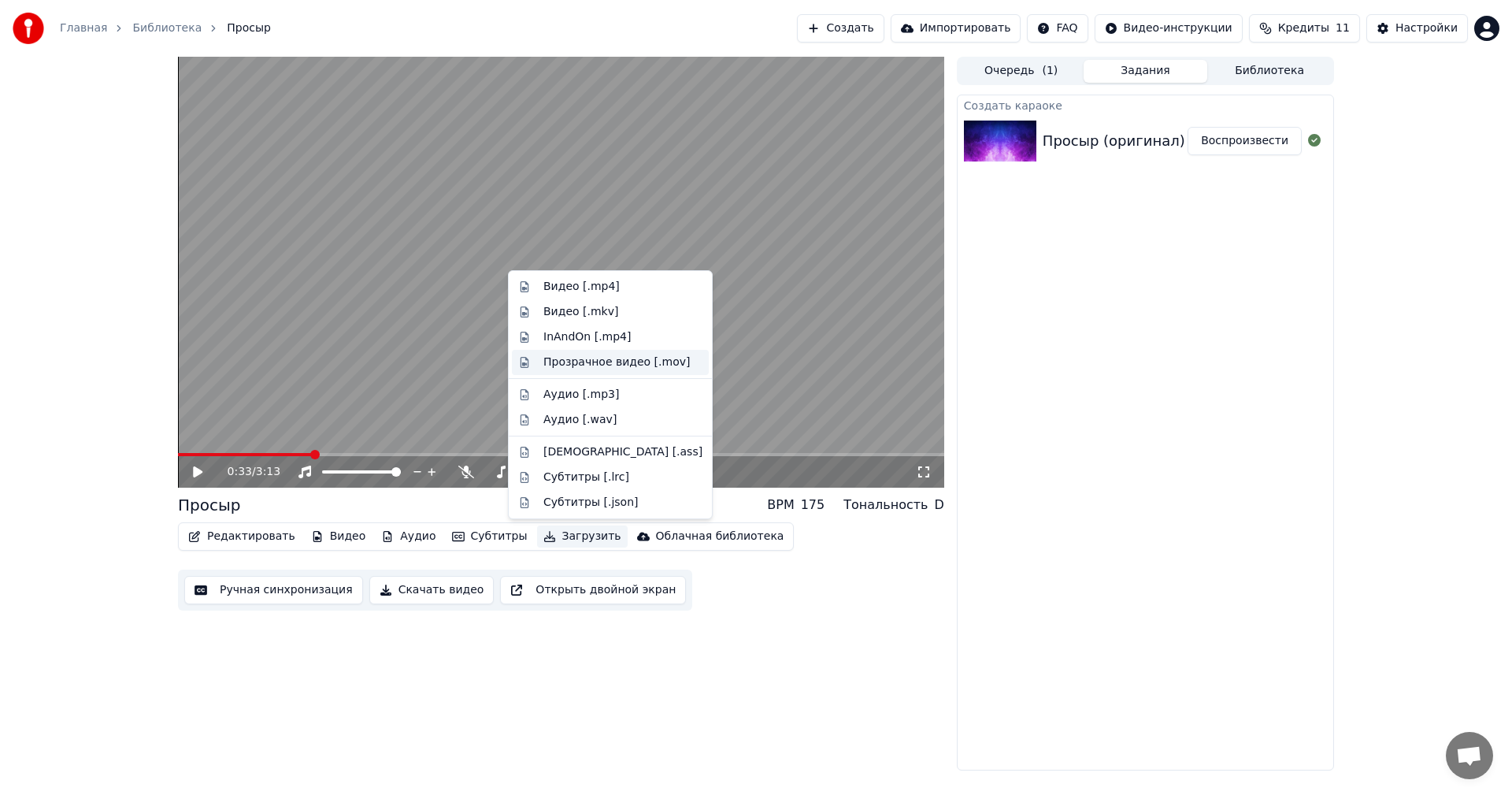
click at [611, 360] on div "Прозрачное видео [.mov]" at bounding box center [617, 362] width 146 height 16
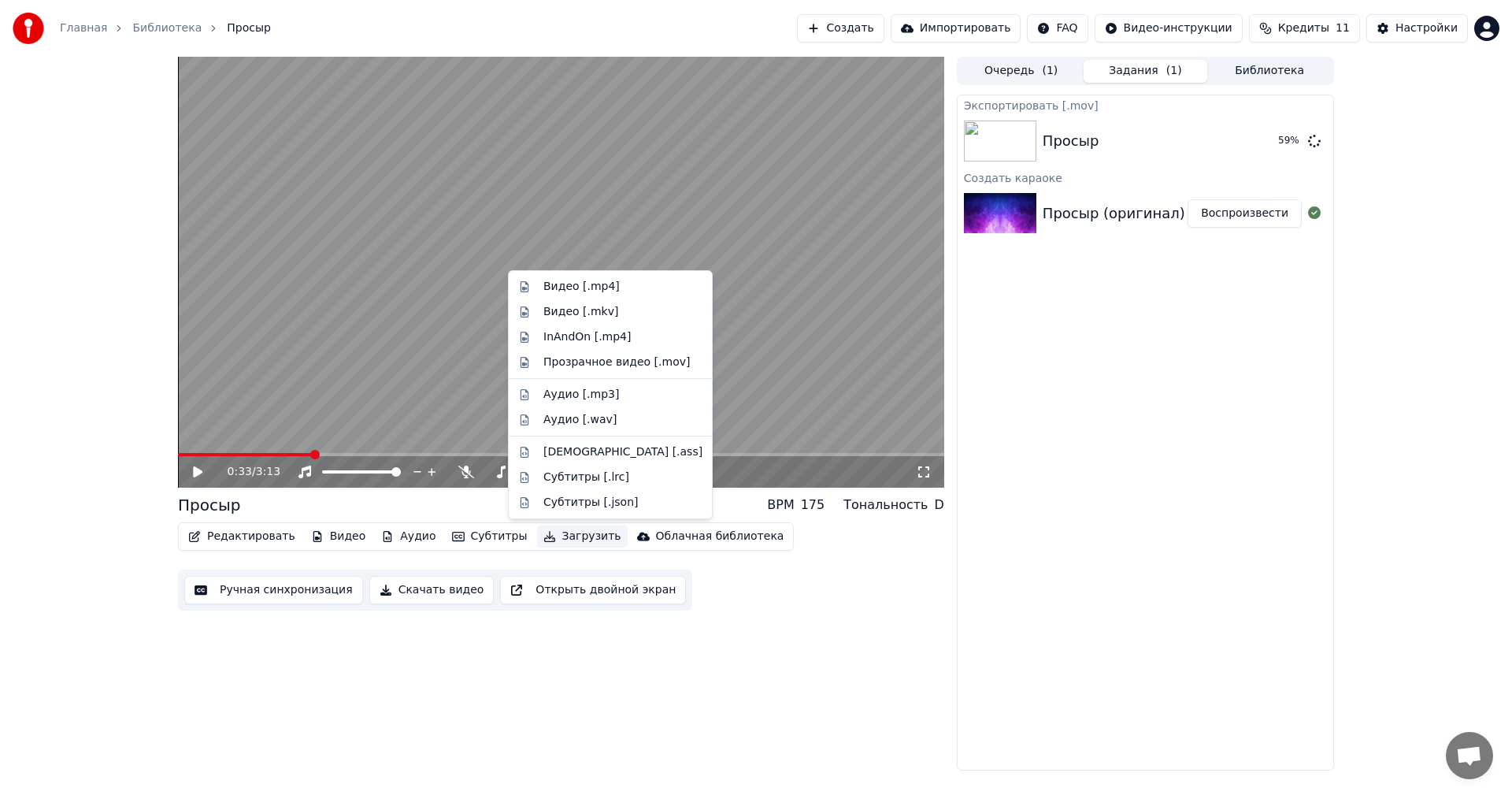
click at [566, 545] on button "Загрузить" at bounding box center [583, 535] width 91 height 22
click at [615, 458] on div "Субтитры [.ass]" at bounding box center [623, 451] width 159 height 16
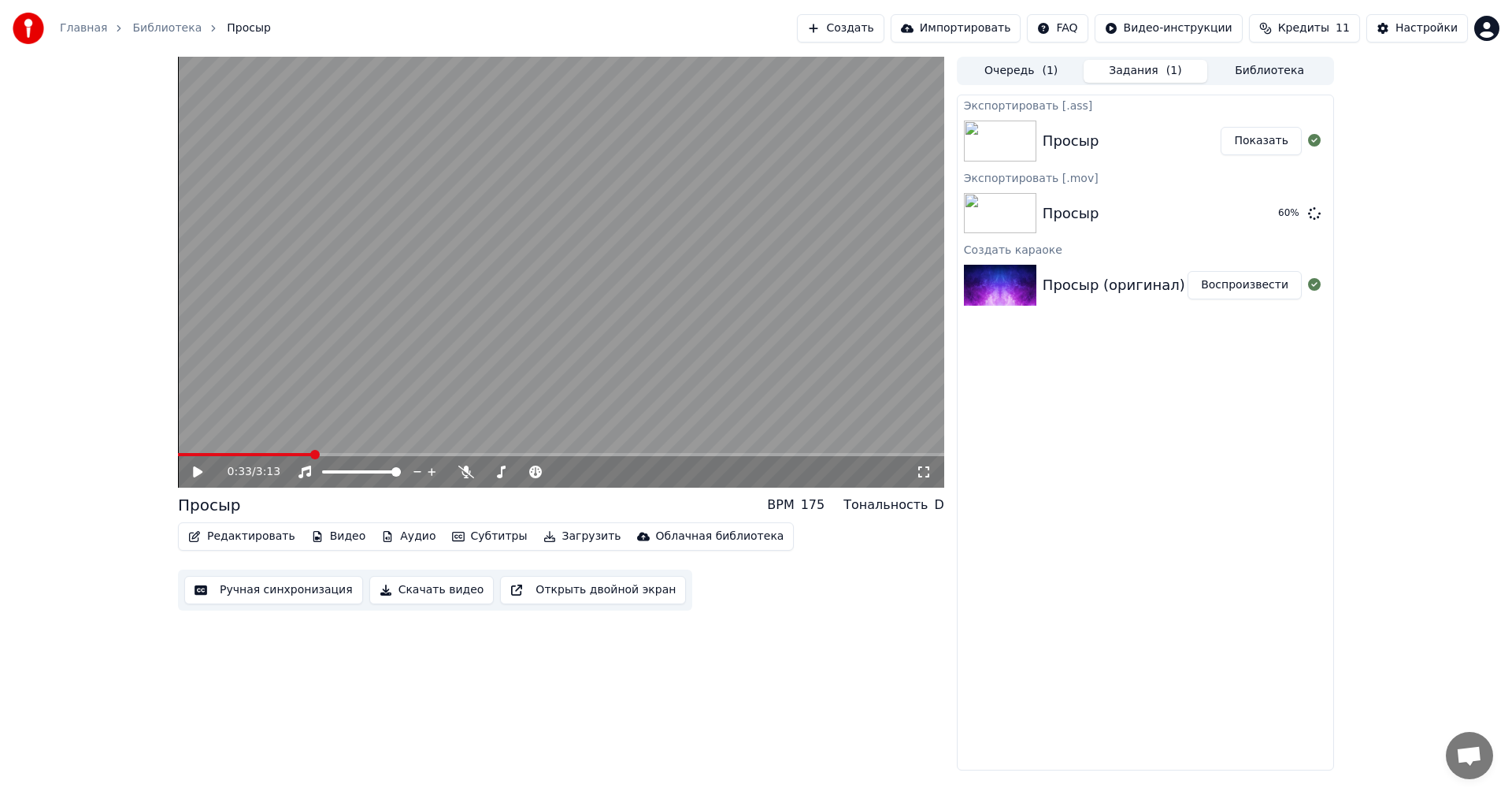
click at [1256, 144] on button "Показать" at bounding box center [1262, 141] width 81 height 28
click at [731, 685] on div "0:33 / 3:13 Просыр BPM 175 Тональность D Редактировать Видео Аудио Субтитры Заг…" at bounding box center [562, 414] width 767 height 714
click at [544, 550] on div "Редактировать Видео Аудио Субтитры Загрузить Облачная библиотека" at bounding box center [486, 536] width 616 height 28
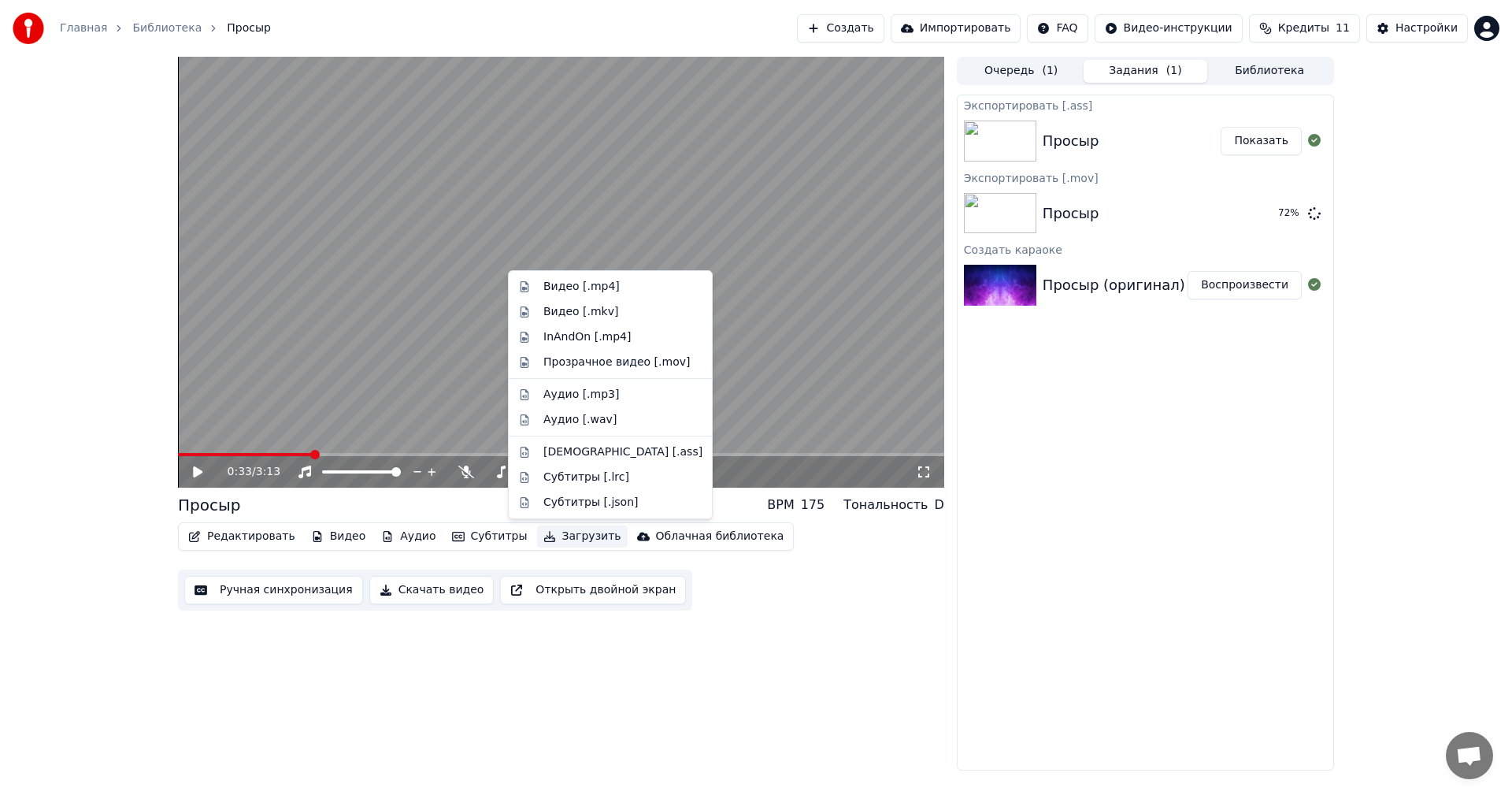
click at [550, 536] on button "Загрузить" at bounding box center [583, 535] width 91 height 22
click at [620, 506] on div "Субтитры [.json]" at bounding box center [591, 502] width 95 height 16
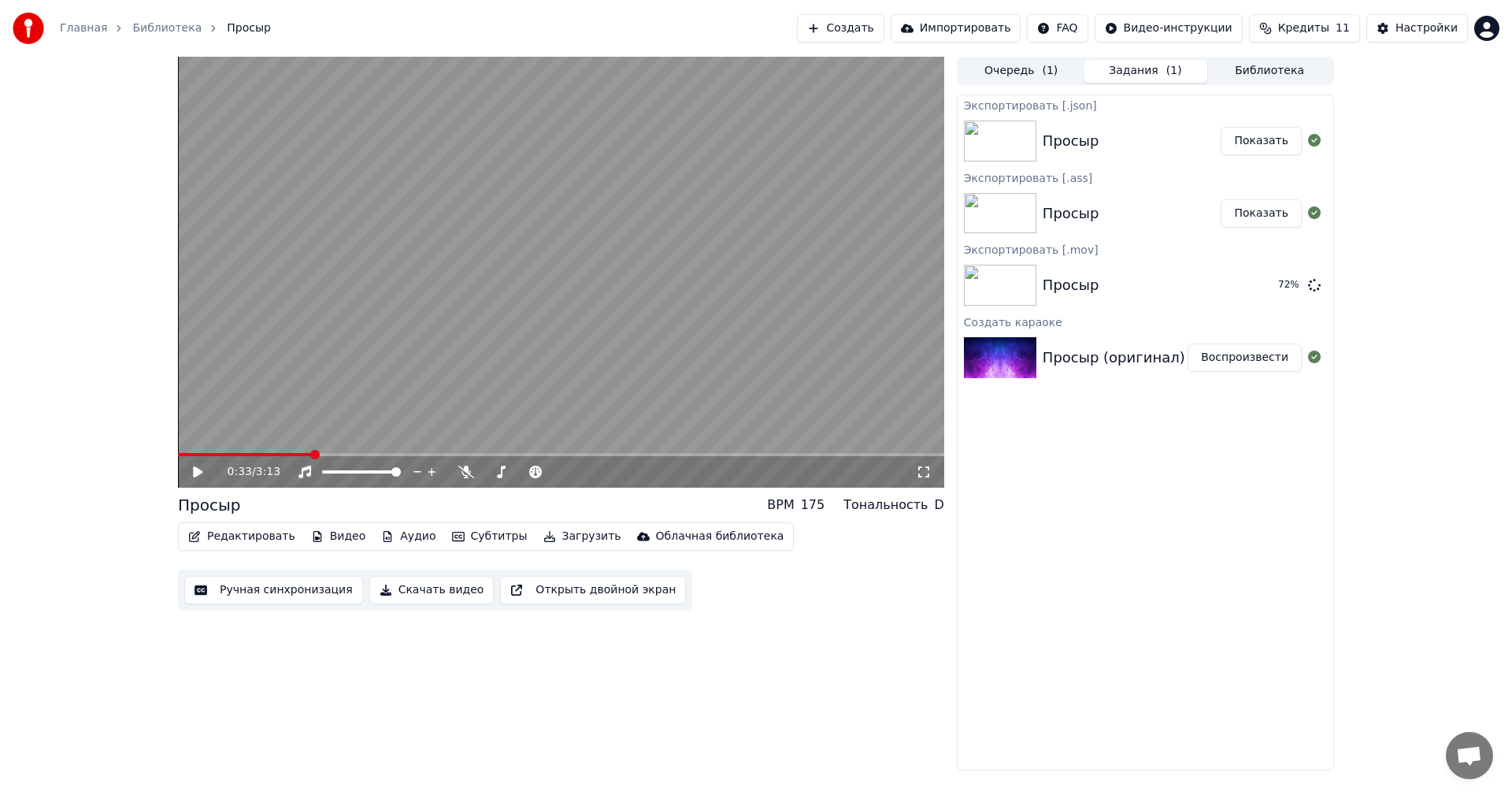
click at [1277, 127] on button "Показать" at bounding box center [1262, 141] width 81 height 28
click at [583, 532] on button "Загрузить" at bounding box center [583, 535] width 91 height 22
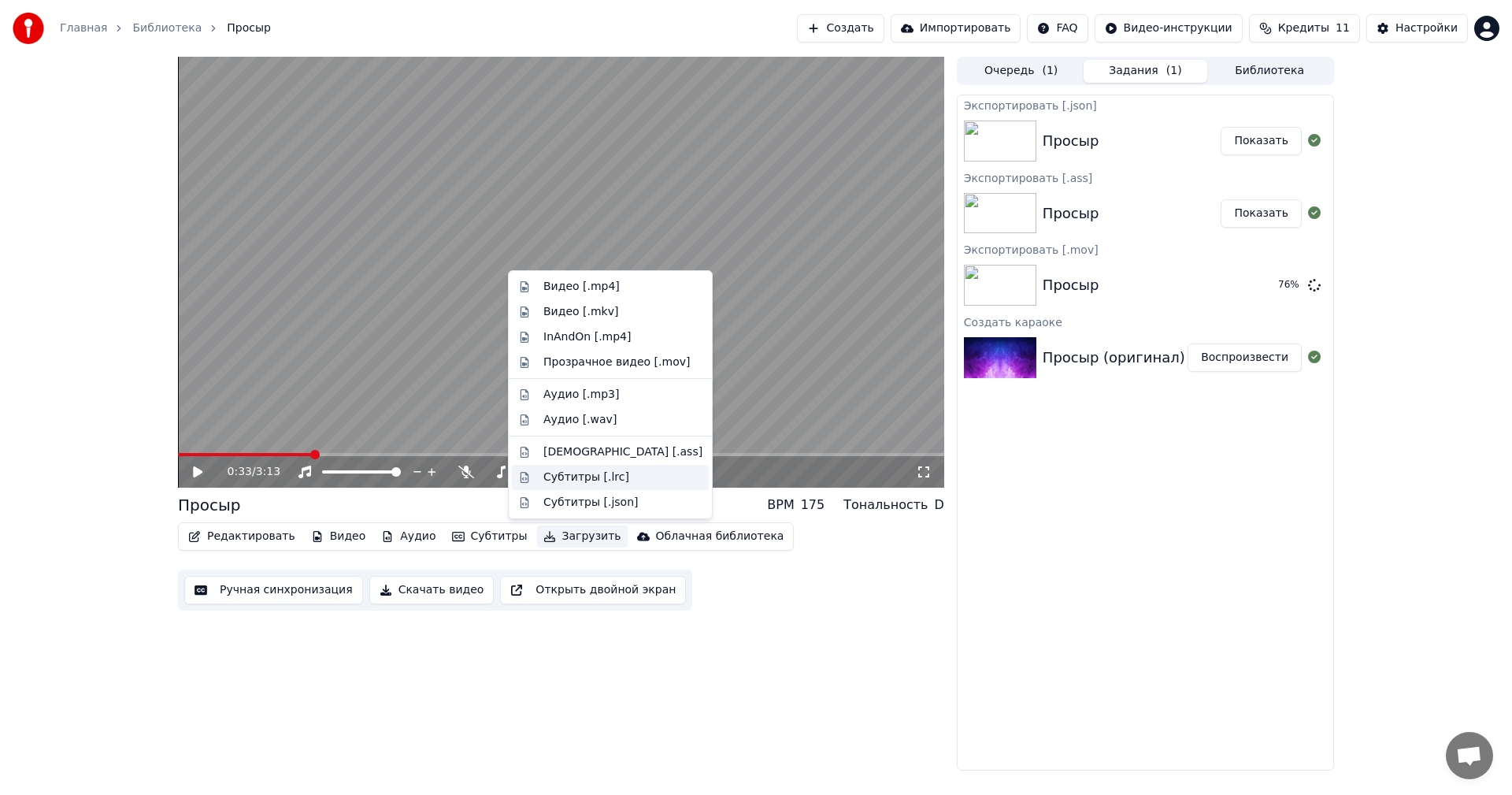
click at [596, 483] on div "Субтитры [.lrc]" at bounding box center [586, 477] width 86 height 16
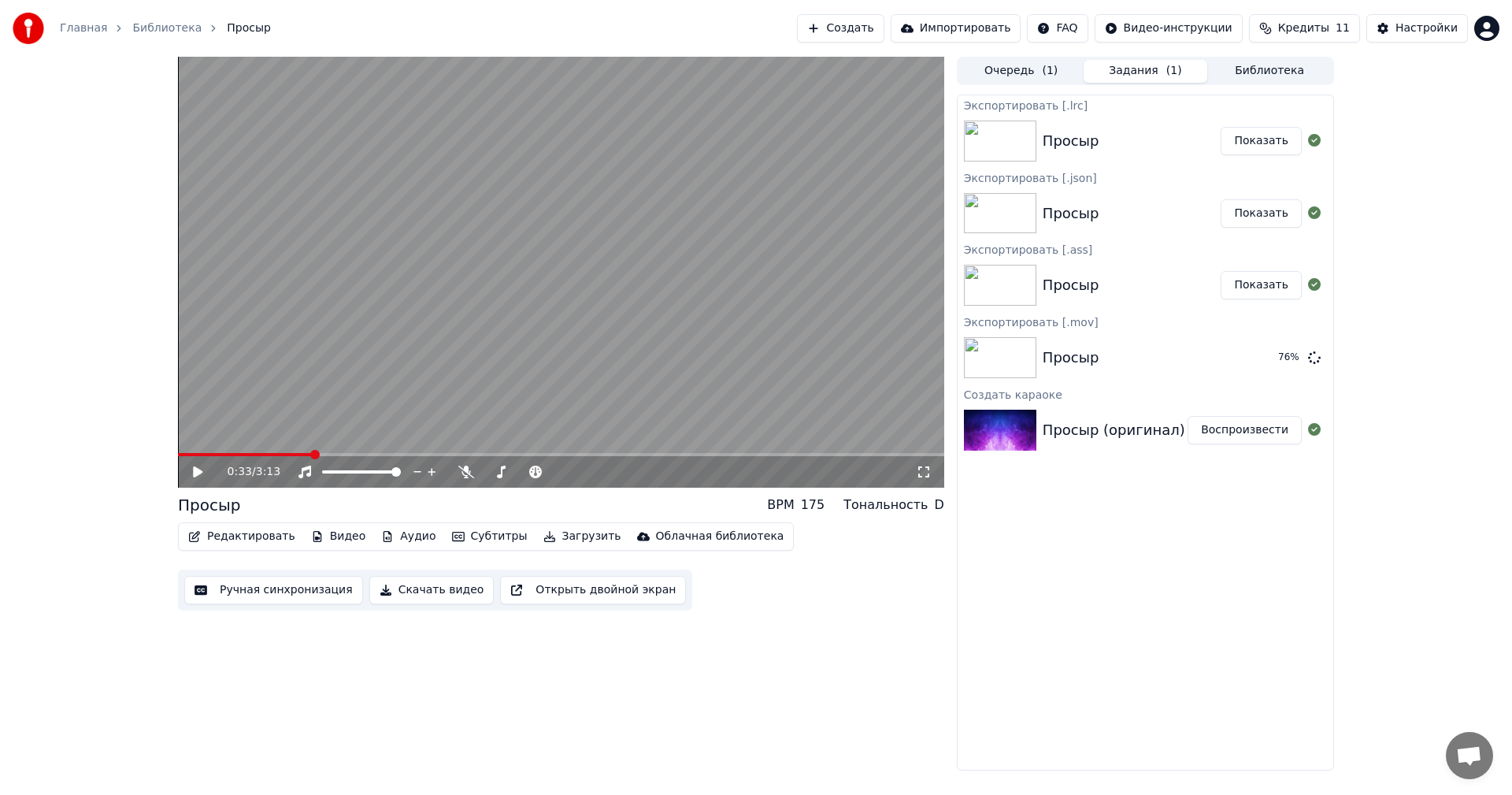
click at [1256, 134] on button "Показать" at bounding box center [1262, 141] width 81 height 28
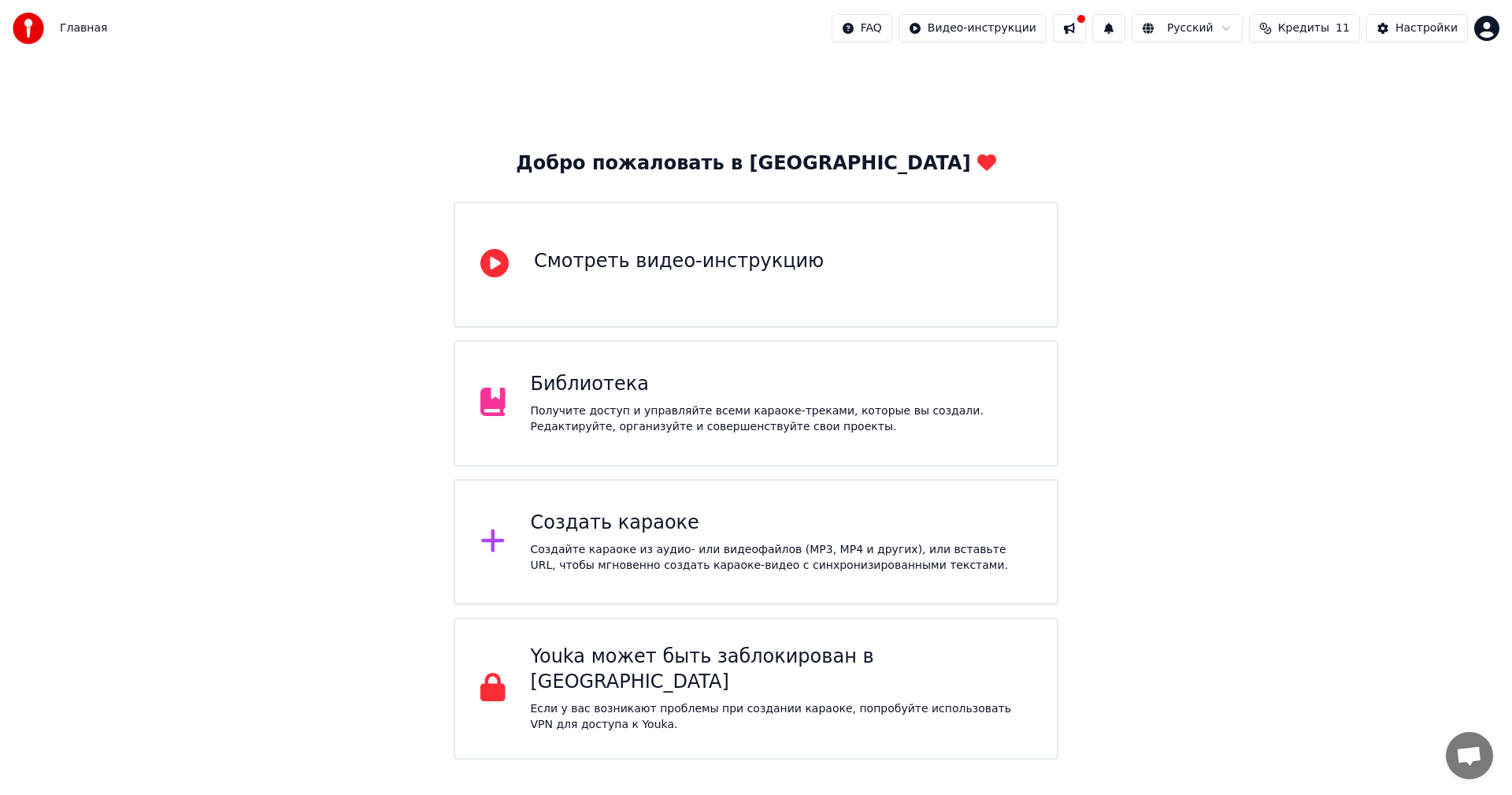
click at [659, 407] on div "Получите доступ и управляйте всеми караоке-треками, которые вы создали. Редакти…" at bounding box center [781, 418] width 501 height 31
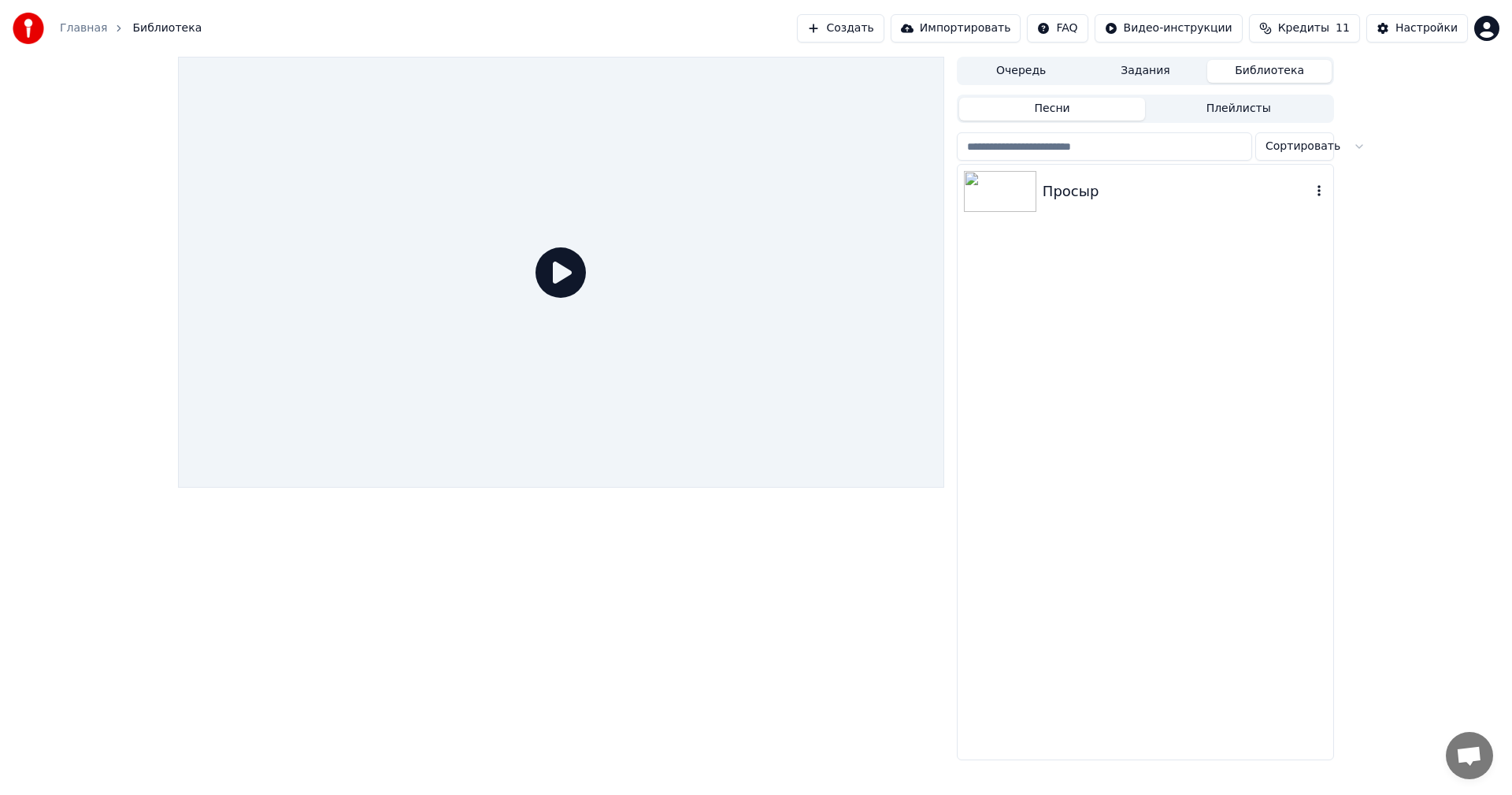
click at [1037, 196] on div at bounding box center [1003, 191] width 78 height 41
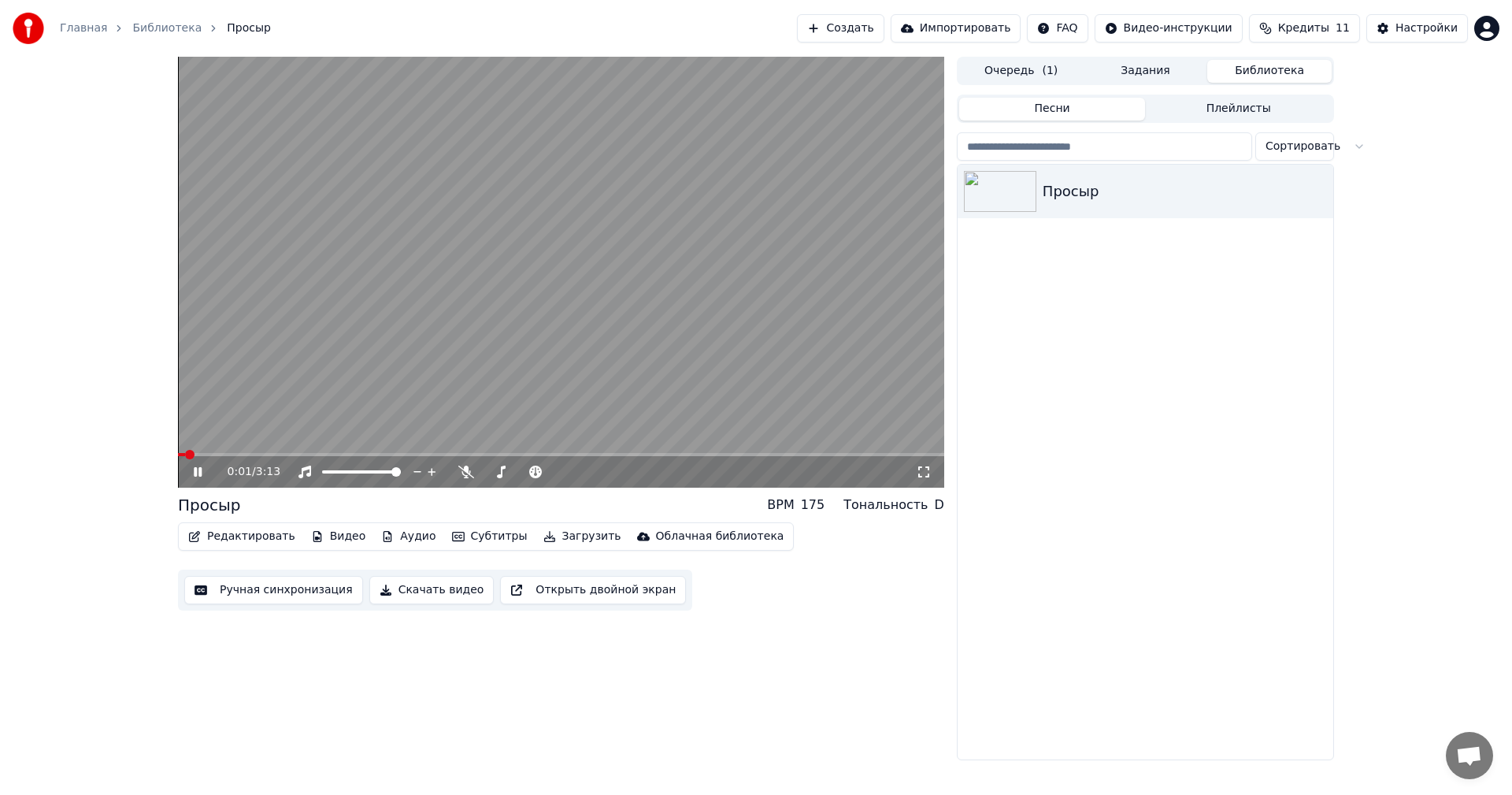
click at [205, 473] on icon at bounding box center [209, 471] width 37 height 12
click at [1052, 66] on span "( 1 )" at bounding box center [1050, 71] width 16 height 16
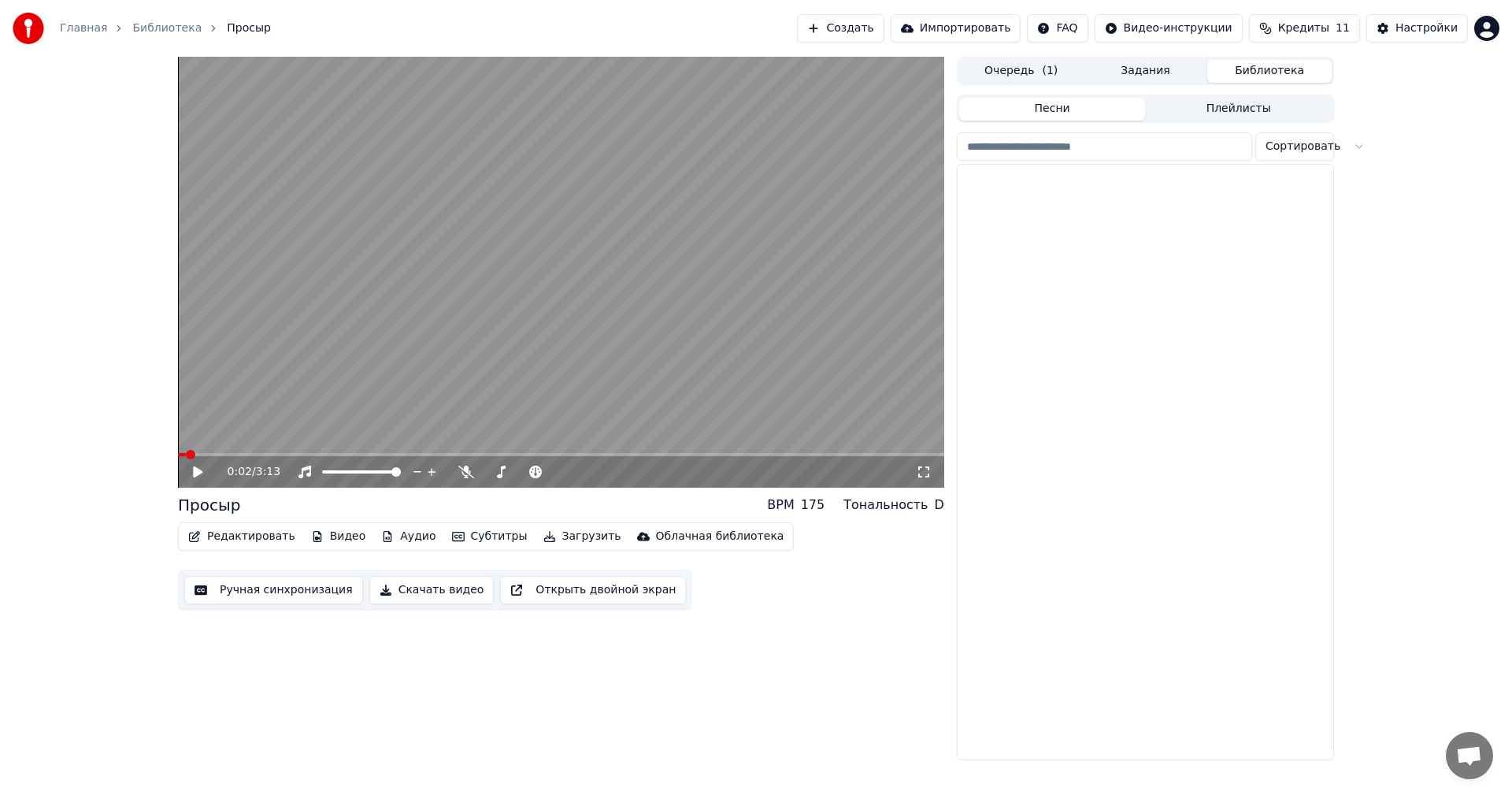
click at [1249, 64] on button "Библиотека" at bounding box center [1270, 71] width 125 height 23
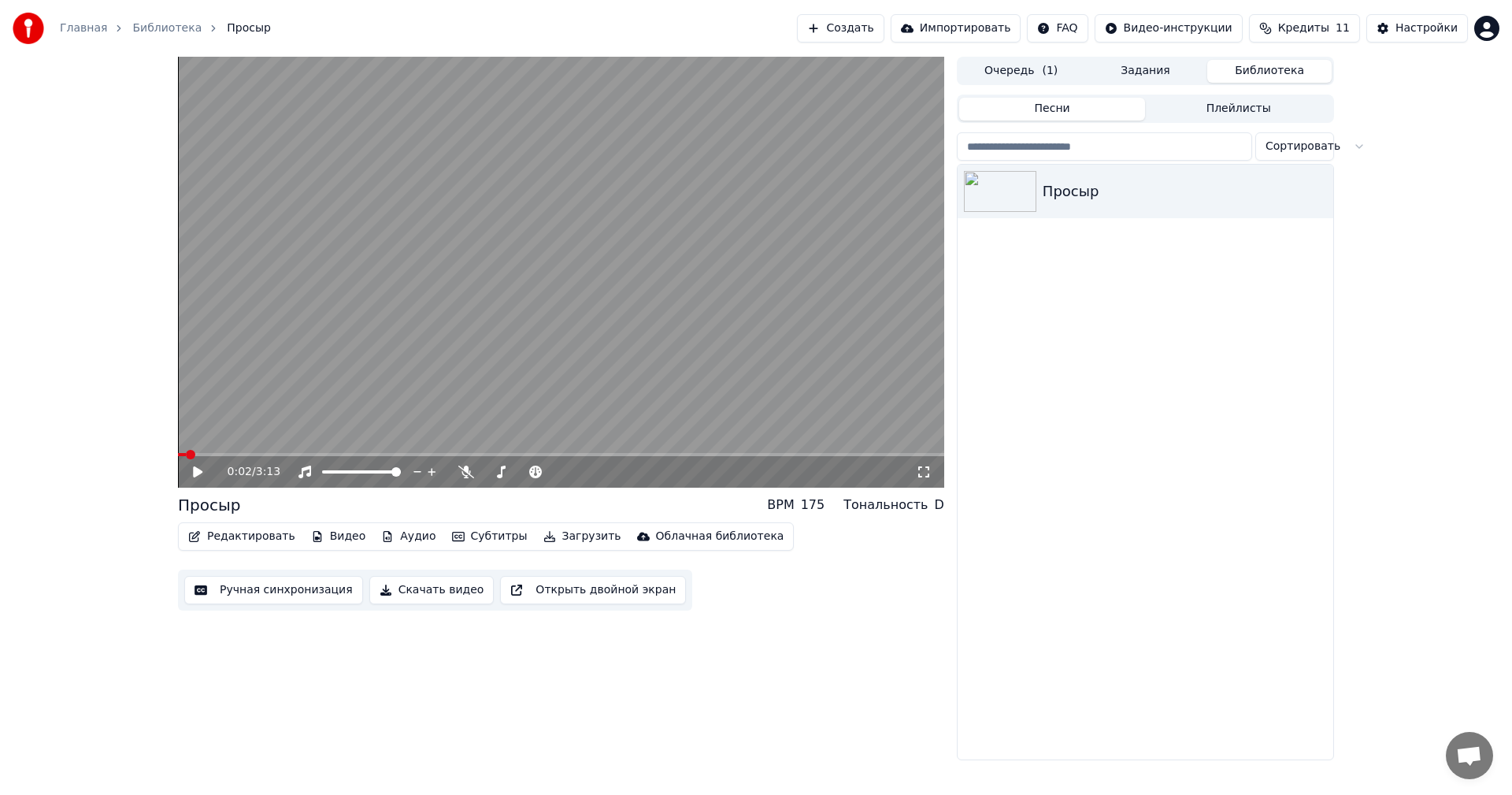
click at [1161, 79] on button "Задания" at bounding box center [1147, 71] width 125 height 23
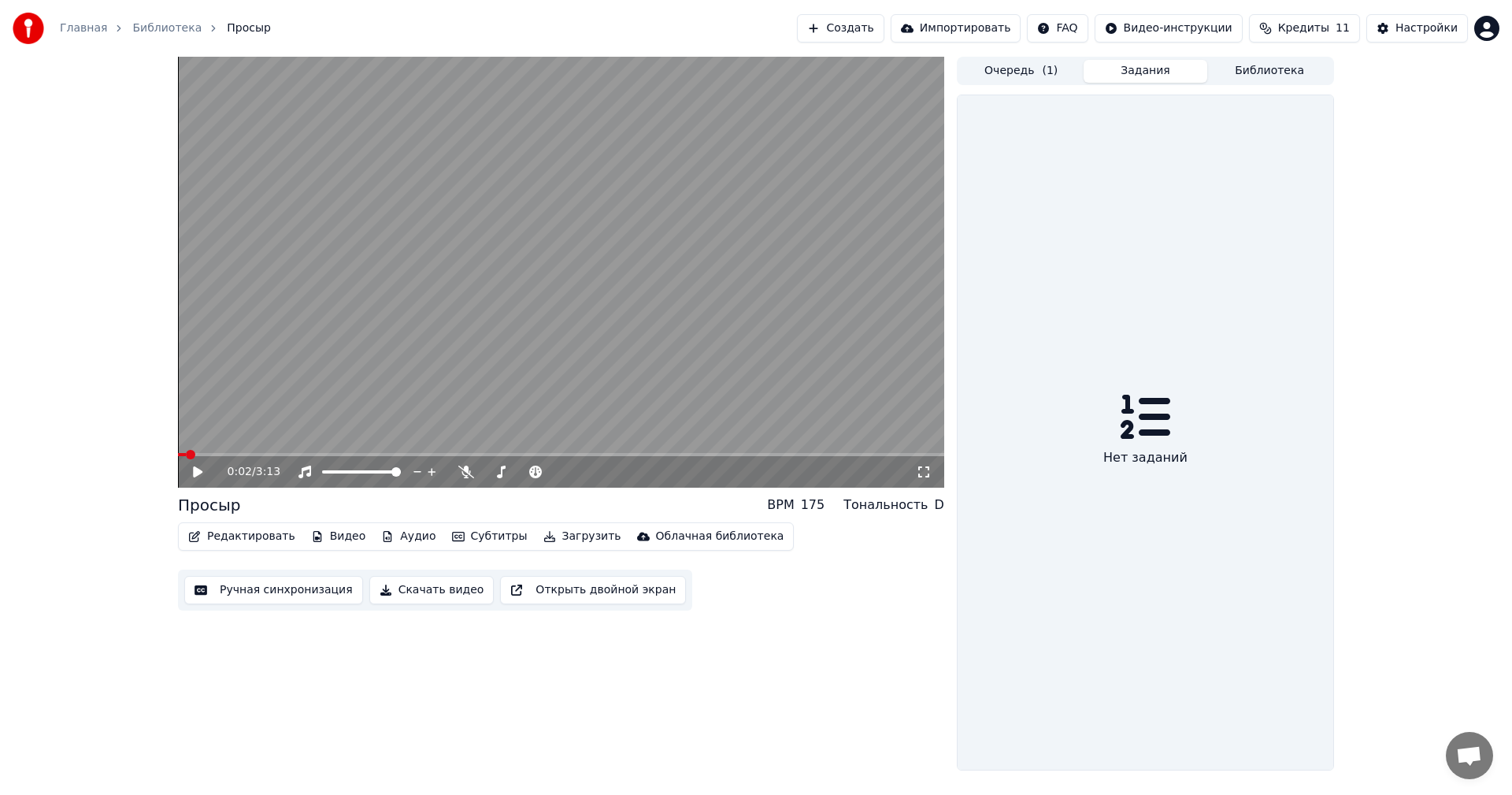
click at [1246, 74] on button "Библиотека" at bounding box center [1270, 71] width 125 height 23
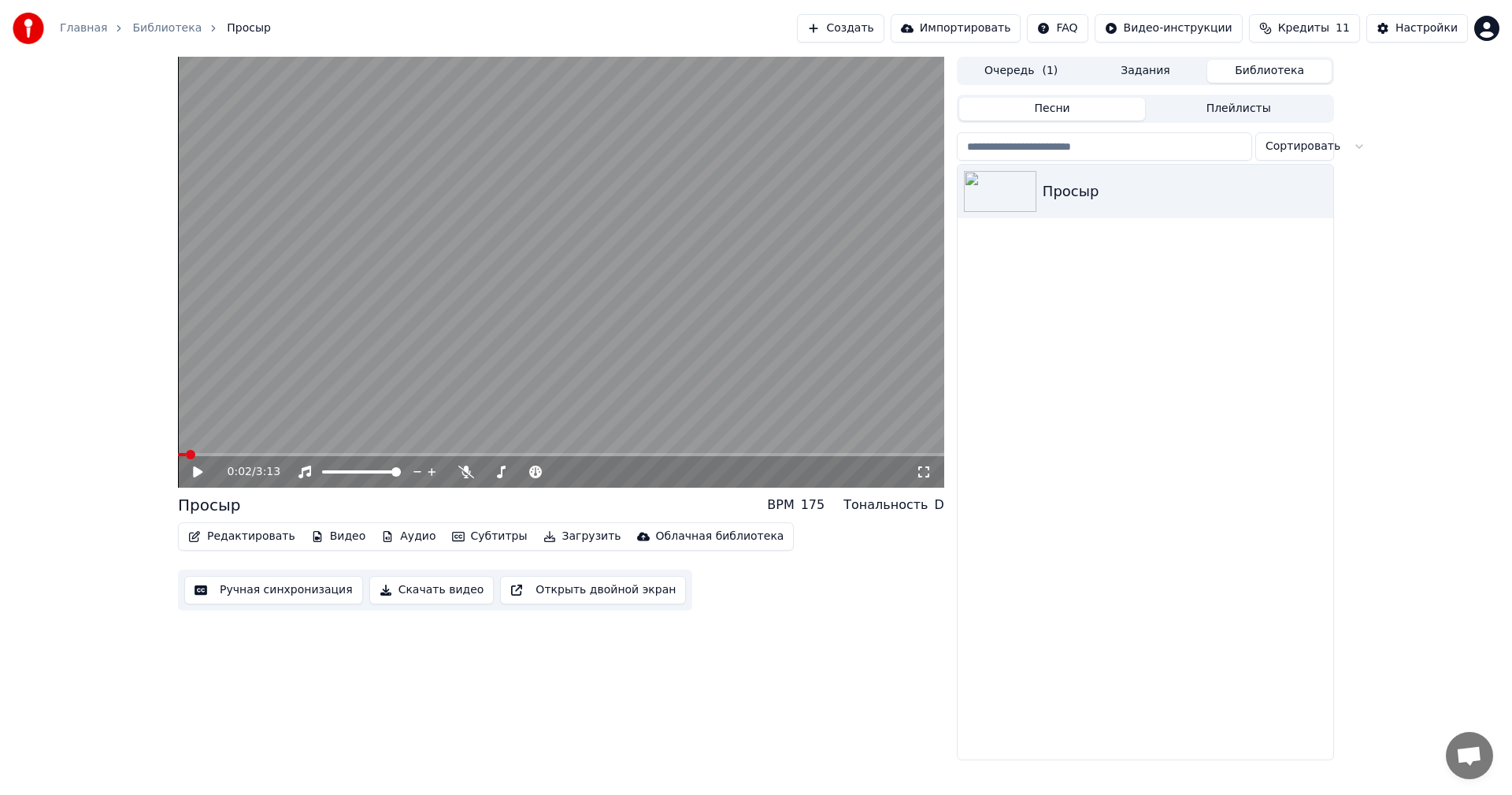
click at [1265, 209] on div "Просыр" at bounding box center [1146, 191] width 376 height 54
click at [1317, 189] on icon "button" at bounding box center [1319, 190] width 16 height 12
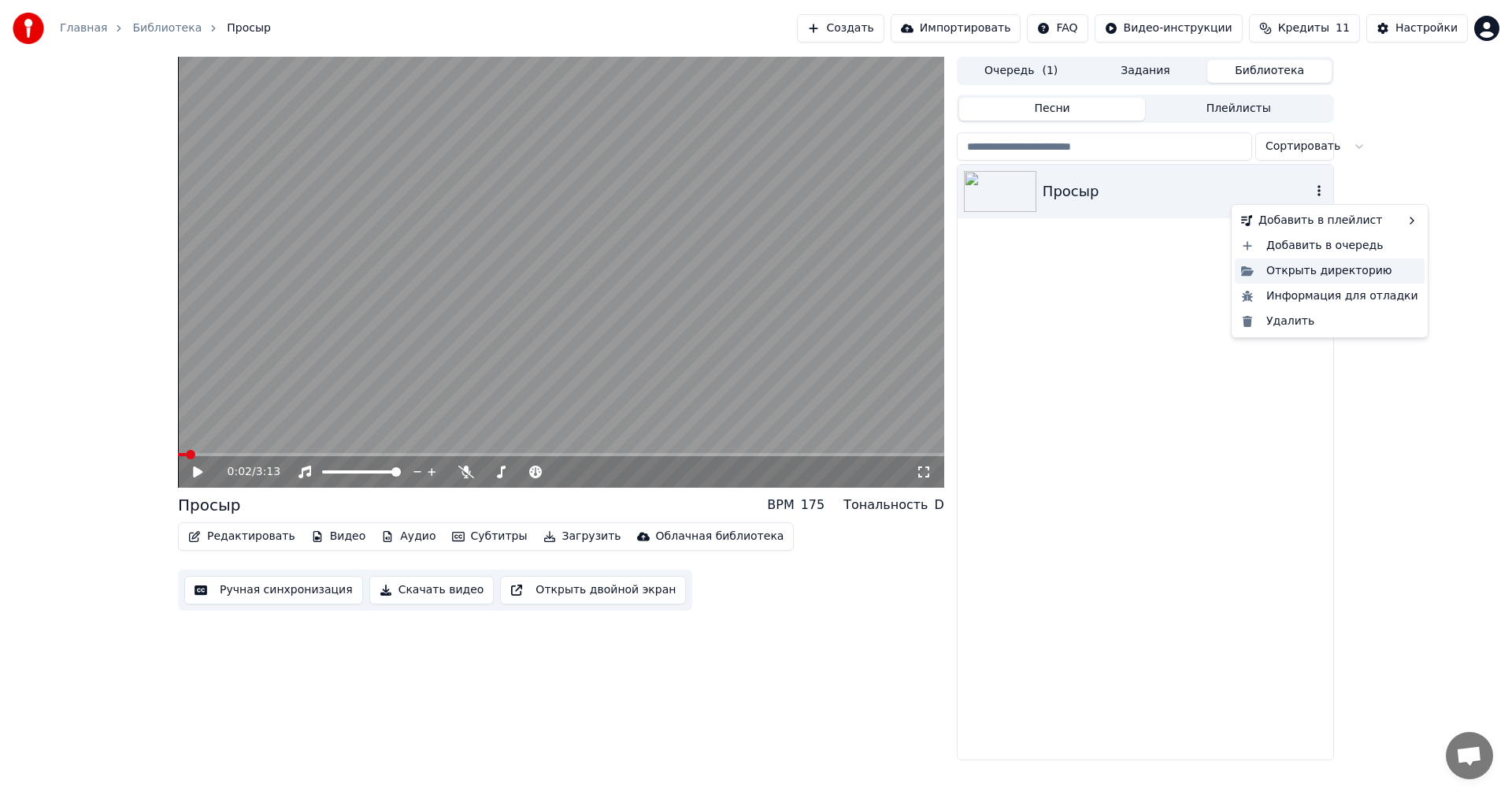
click at [1323, 274] on div "Открыть директорию" at bounding box center [1330, 271] width 190 height 25
